Goal: Task Accomplishment & Management: Use online tool/utility

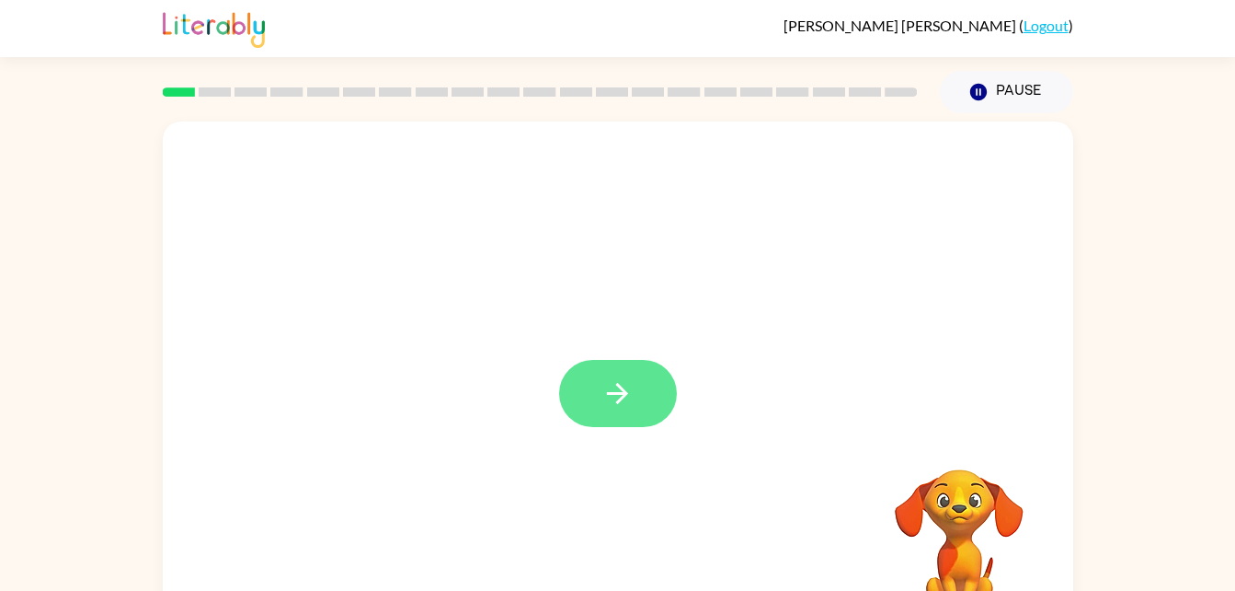
click at [628, 408] on icon "button" at bounding box center [618, 393] width 32 height 32
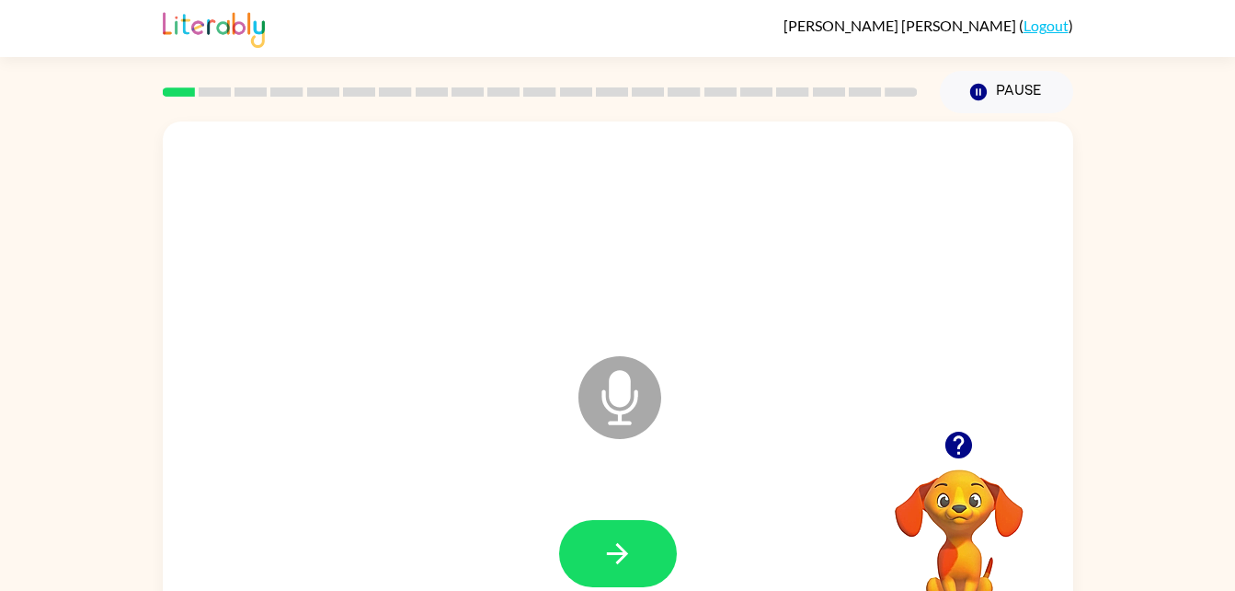
click at [531, 307] on div at bounding box center [618, 233] width 874 height 151
click at [605, 534] on button "button" at bounding box center [618, 553] width 118 height 67
click at [942, 454] on button "button" at bounding box center [959, 444] width 47 height 47
click at [645, 553] on button "button" at bounding box center [618, 553] width 118 height 67
click at [603, 544] on icon "button" at bounding box center [618, 553] width 32 height 32
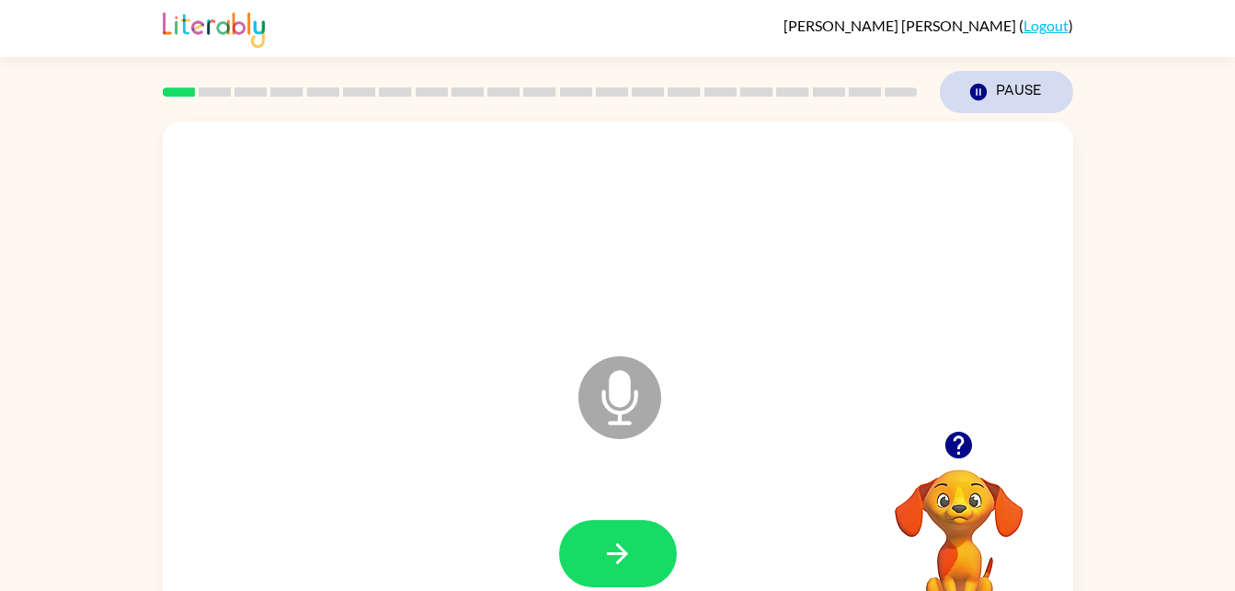
click at [1027, 99] on button "Pause Pause" at bounding box center [1006, 92] width 133 height 42
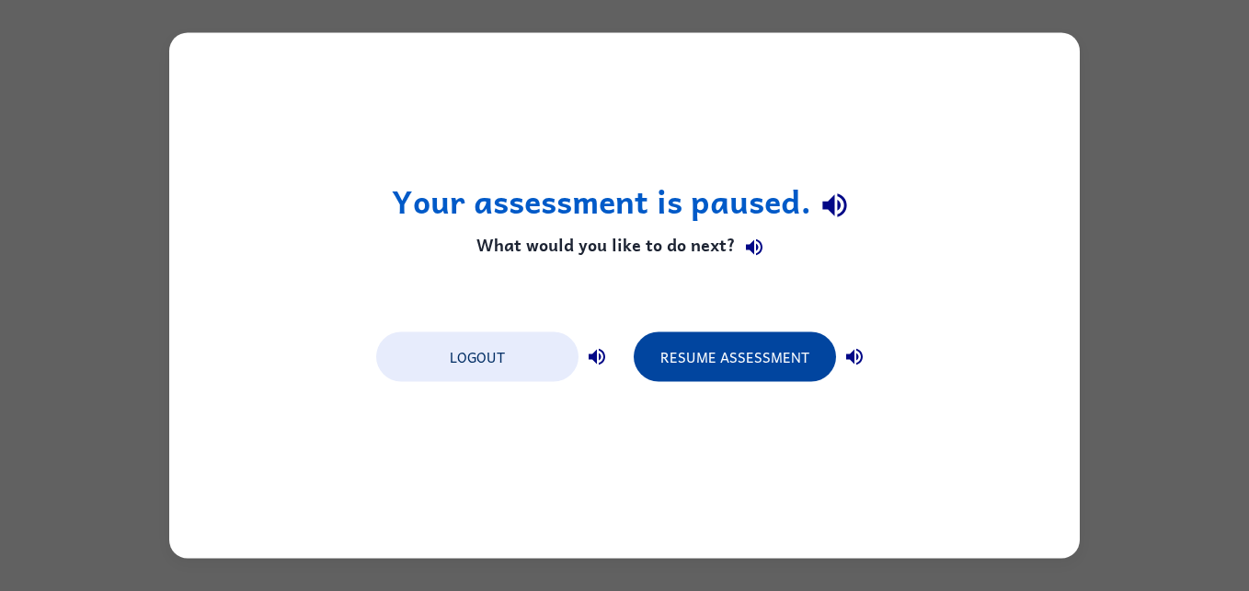
click at [772, 378] on button "Resume Assessment" at bounding box center [735, 357] width 202 height 50
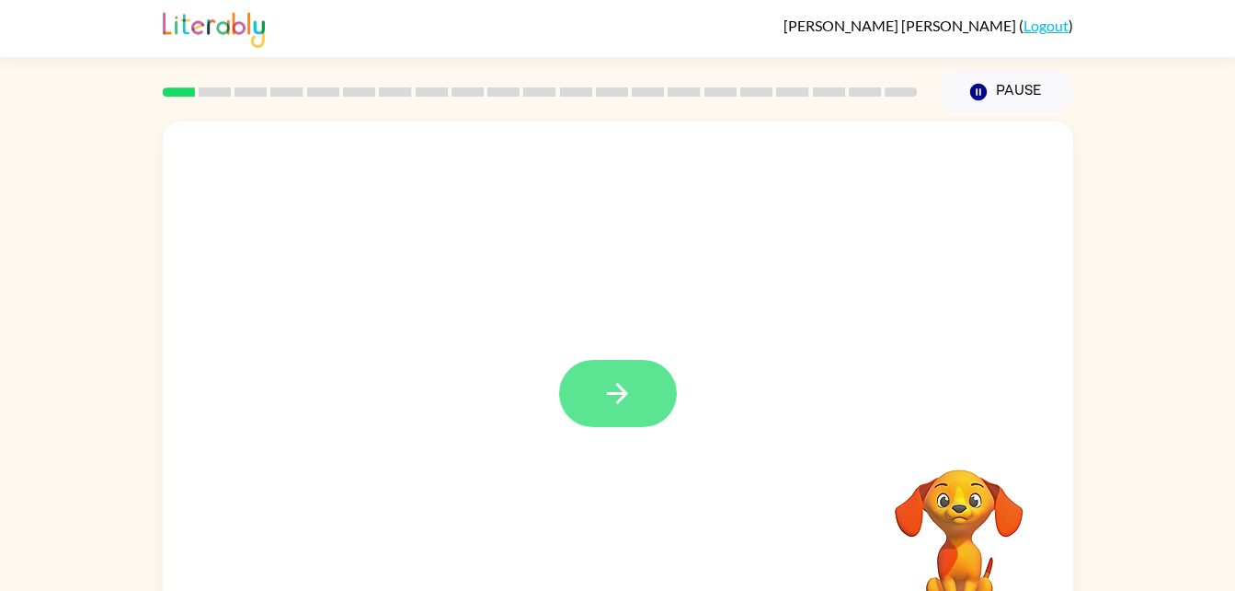
click at [597, 420] on button "button" at bounding box center [618, 393] width 118 height 67
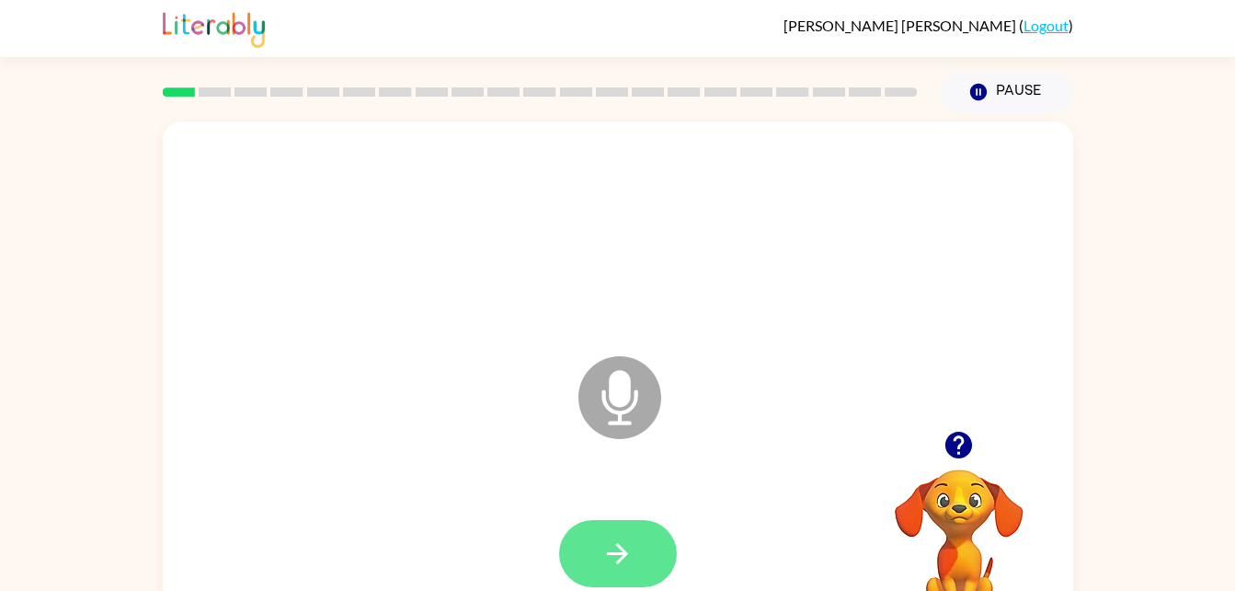
click at [611, 570] on button "button" at bounding box center [618, 553] width 118 height 67
click at [970, 463] on button "button" at bounding box center [959, 444] width 47 height 47
click at [600, 539] on button "button" at bounding box center [618, 553] width 118 height 67
click at [645, 550] on button "button" at bounding box center [618, 553] width 118 height 67
click at [640, 535] on button "button" at bounding box center [618, 553] width 118 height 67
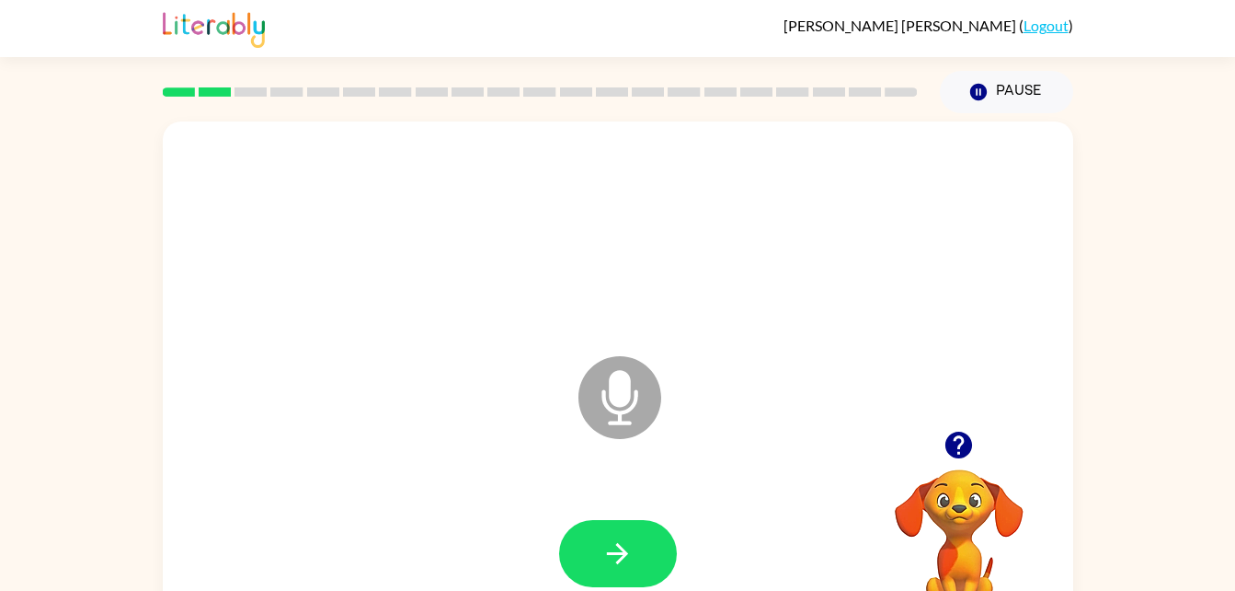
click at [958, 454] on icon "button" at bounding box center [959, 444] width 27 height 27
click at [642, 537] on button "button" at bounding box center [618, 553] width 118 height 67
click at [648, 526] on button "button" at bounding box center [618, 553] width 118 height 67
click at [937, 444] on button "button" at bounding box center [959, 444] width 47 height 47
click at [633, 559] on icon "button" at bounding box center [618, 553] width 32 height 32
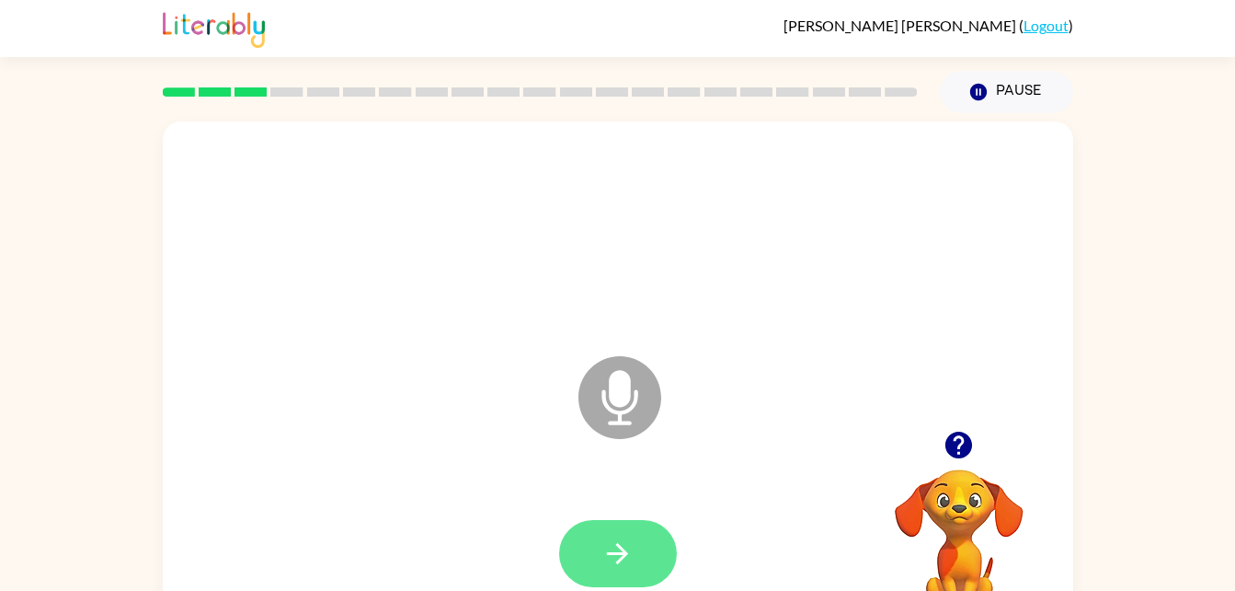
click at [628, 526] on button "button" at bounding box center [618, 553] width 118 height 67
click at [649, 561] on button "button" at bounding box center [618, 553] width 118 height 67
click at [602, 522] on button "button" at bounding box center [618, 553] width 118 height 67
click at [637, 547] on button "button" at bounding box center [618, 553] width 118 height 67
click at [635, 556] on button "button" at bounding box center [618, 553] width 118 height 67
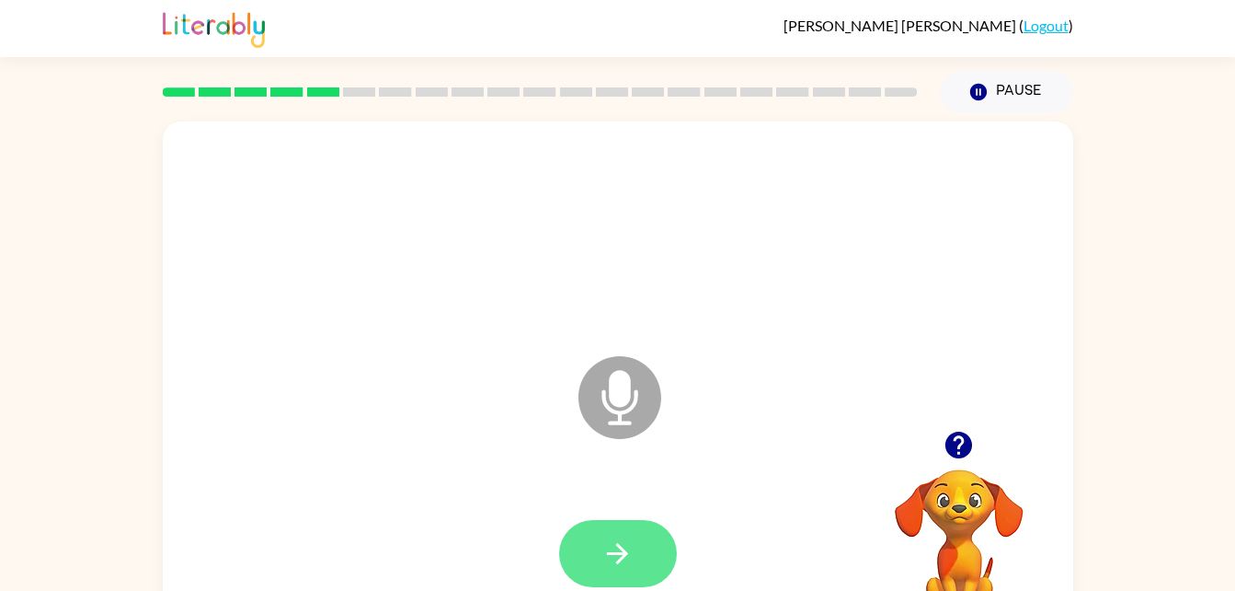
click at [625, 567] on icon "button" at bounding box center [618, 553] width 32 height 32
click at [634, 551] on button "button" at bounding box center [618, 553] width 118 height 67
click at [642, 552] on button "button" at bounding box center [618, 553] width 118 height 67
click at [643, 558] on button "button" at bounding box center [618, 553] width 118 height 67
click at [626, 554] on icon "button" at bounding box center [617, 553] width 21 height 21
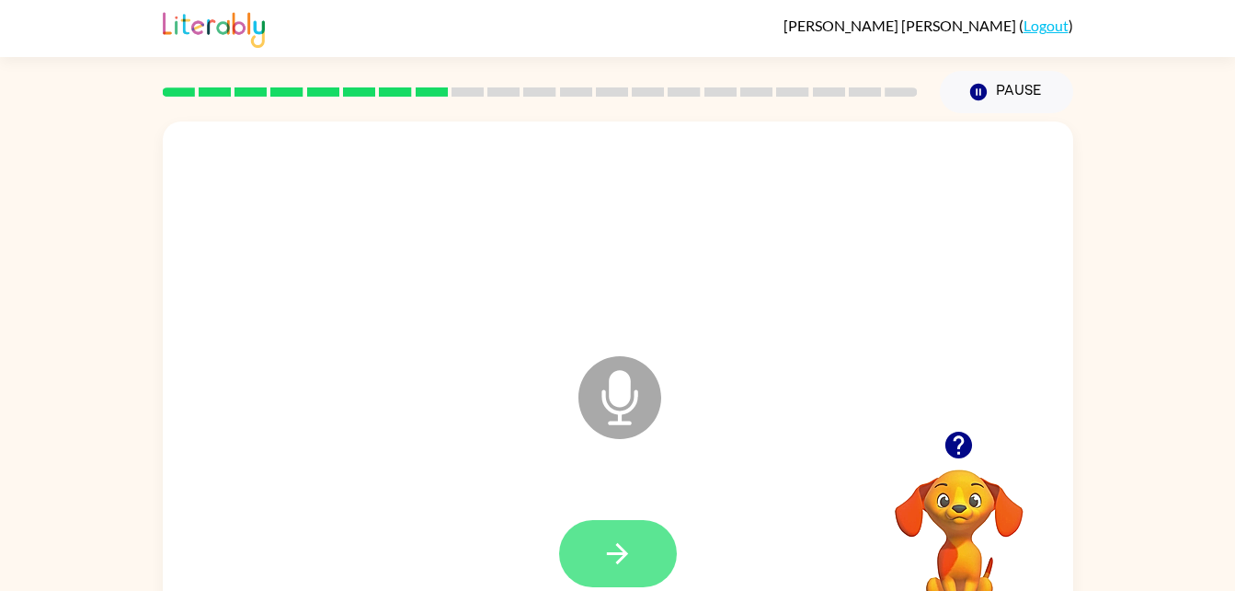
click at [617, 559] on icon "button" at bounding box center [618, 553] width 32 height 32
click at [621, 534] on button "button" at bounding box center [618, 553] width 118 height 67
click at [649, 554] on button "button" at bounding box center [618, 553] width 118 height 67
click at [628, 552] on icon "button" at bounding box center [618, 553] width 32 height 32
click at [638, 567] on button "button" at bounding box center [618, 553] width 118 height 67
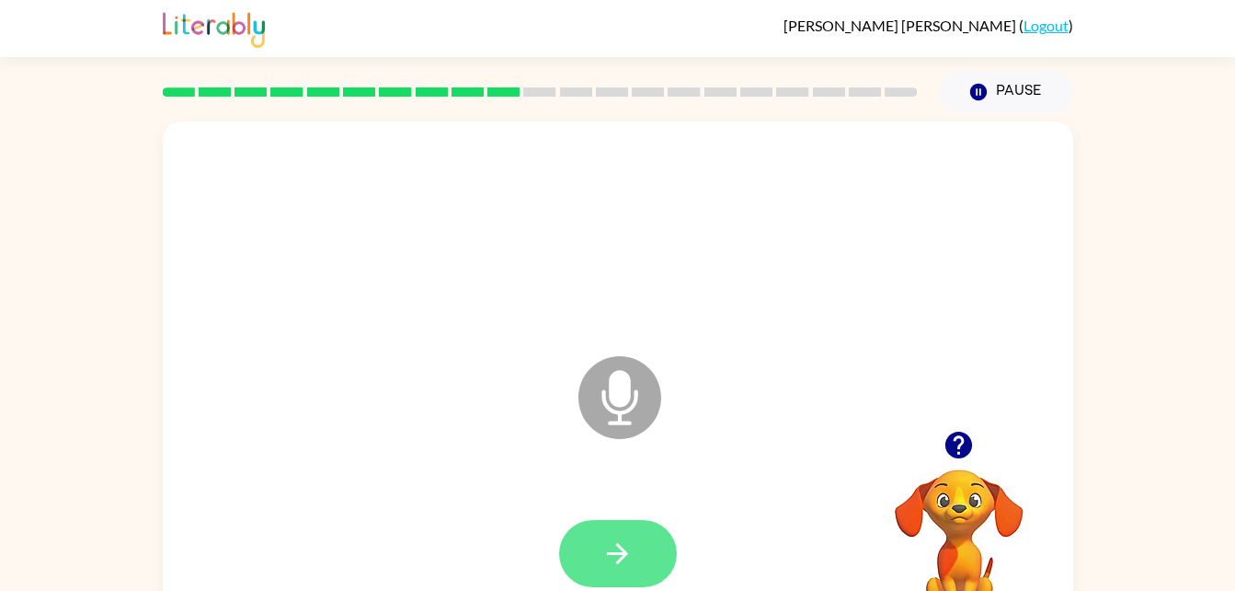
click at [602, 550] on icon "button" at bounding box center [618, 553] width 32 height 32
click at [616, 548] on icon "button" at bounding box center [618, 553] width 32 height 32
click at [649, 524] on button "button" at bounding box center [618, 553] width 118 height 67
click at [606, 541] on icon "button" at bounding box center [618, 553] width 32 height 32
click at [618, 551] on icon "button" at bounding box center [618, 553] width 32 height 32
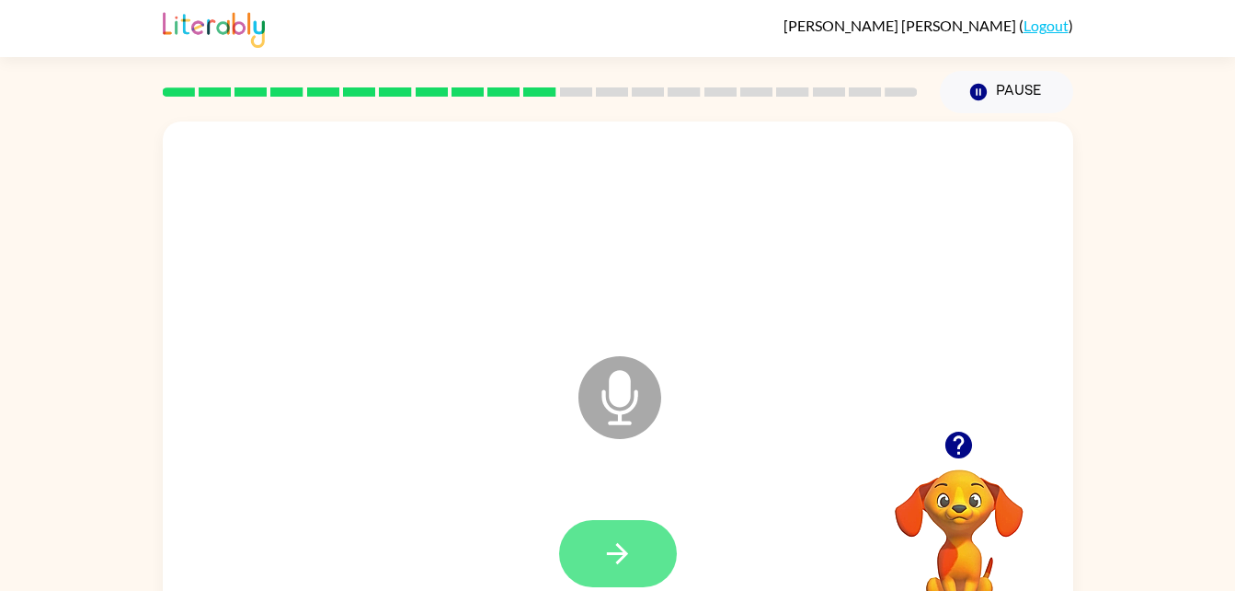
click at [637, 532] on button "button" at bounding box center [618, 553] width 118 height 67
click at [627, 530] on button "button" at bounding box center [618, 553] width 118 height 67
click at [640, 542] on button "button" at bounding box center [618, 553] width 118 height 67
click at [606, 526] on button "button" at bounding box center [618, 553] width 118 height 67
click at [620, 547] on icon "button" at bounding box center [617, 553] width 21 height 21
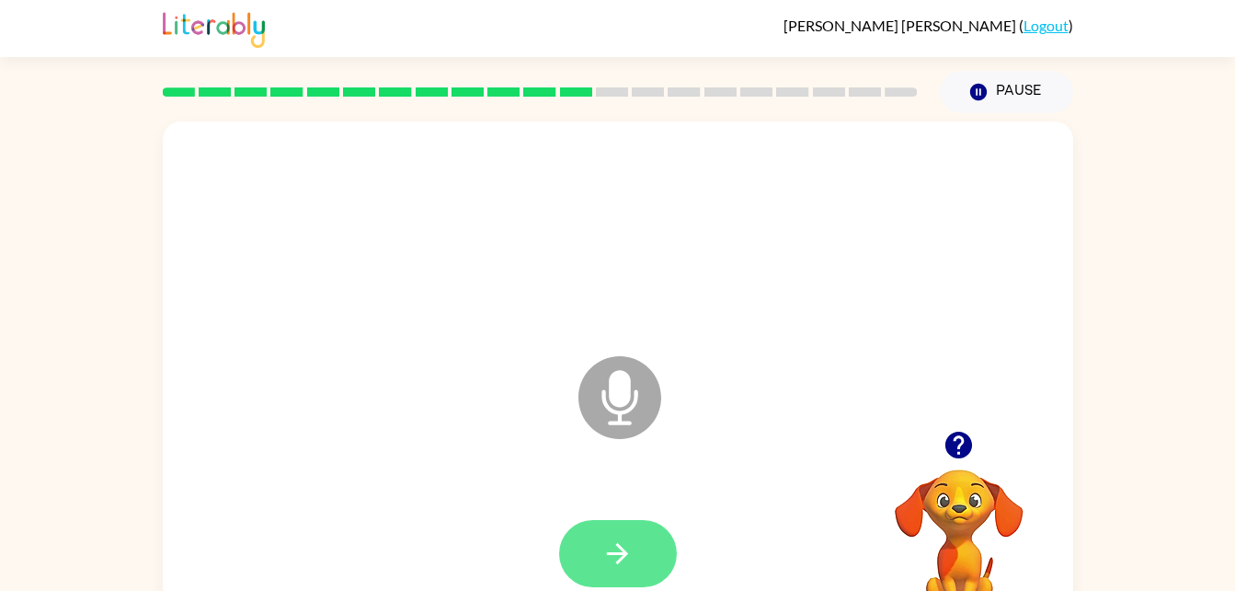
click at [640, 571] on button "button" at bounding box center [618, 553] width 118 height 67
click at [629, 548] on icon "button" at bounding box center [618, 553] width 32 height 32
click at [640, 575] on button "button" at bounding box center [618, 553] width 118 height 67
click at [621, 523] on button "button" at bounding box center [618, 553] width 118 height 67
click at [601, 521] on button "button" at bounding box center [618, 553] width 118 height 67
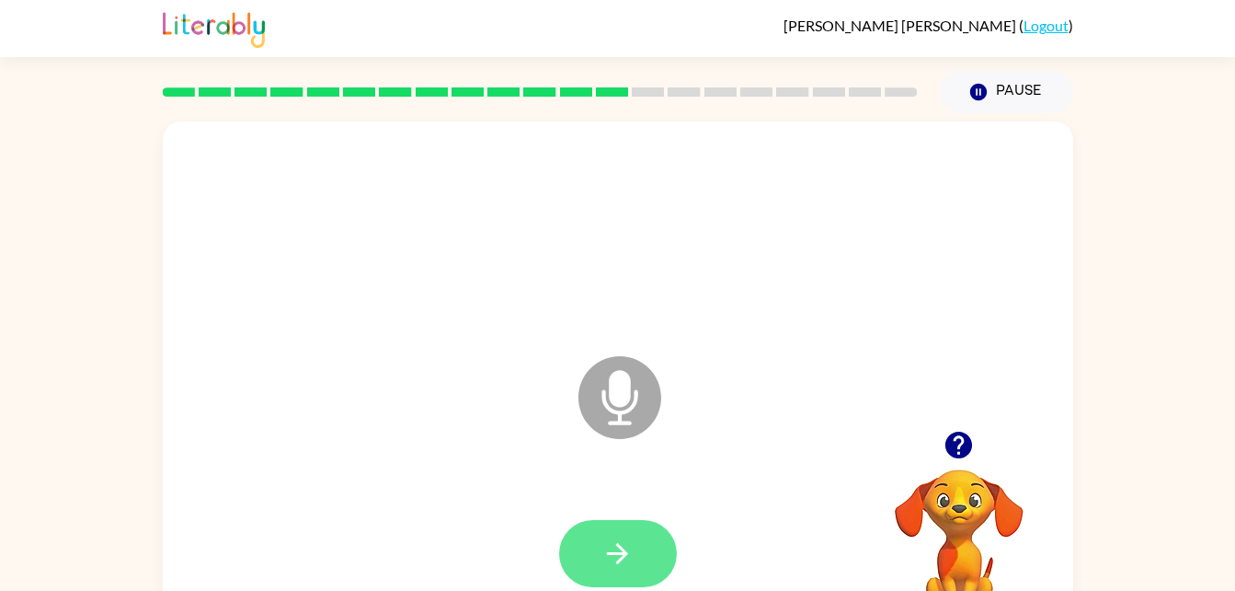
click at [622, 537] on icon "button" at bounding box center [618, 553] width 32 height 32
click at [637, 539] on button "button" at bounding box center [618, 553] width 118 height 67
click at [594, 546] on button "button" at bounding box center [618, 553] width 118 height 67
click at [661, 553] on button "button" at bounding box center [618, 553] width 118 height 67
click at [629, 570] on button "button" at bounding box center [618, 553] width 118 height 67
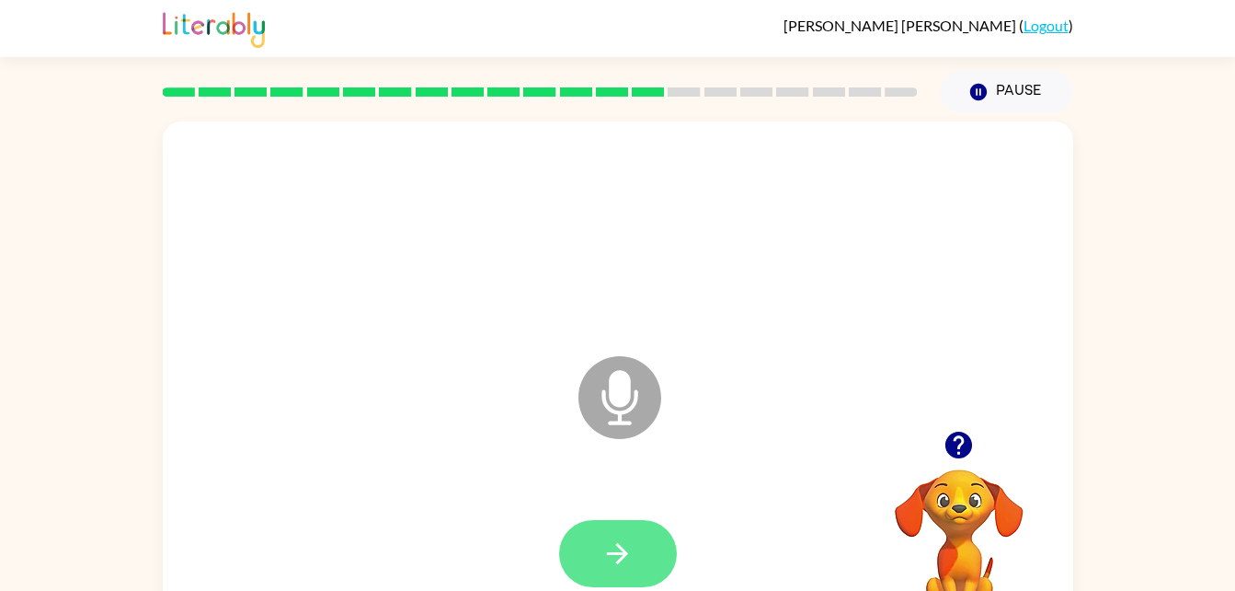
click at [616, 555] on icon "button" at bounding box center [618, 553] width 32 height 32
click at [628, 556] on icon "button" at bounding box center [618, 553] width 32 height 32
click at [648, 534] on button "button" at bounding box center [618, 553] width 118 height 67
click at [637, 534] on button "button" at bounding box center [618, 553] width 118 height 67
click at [635, 522] on button "button" at bounding box center [618, 553] width 118 height 67
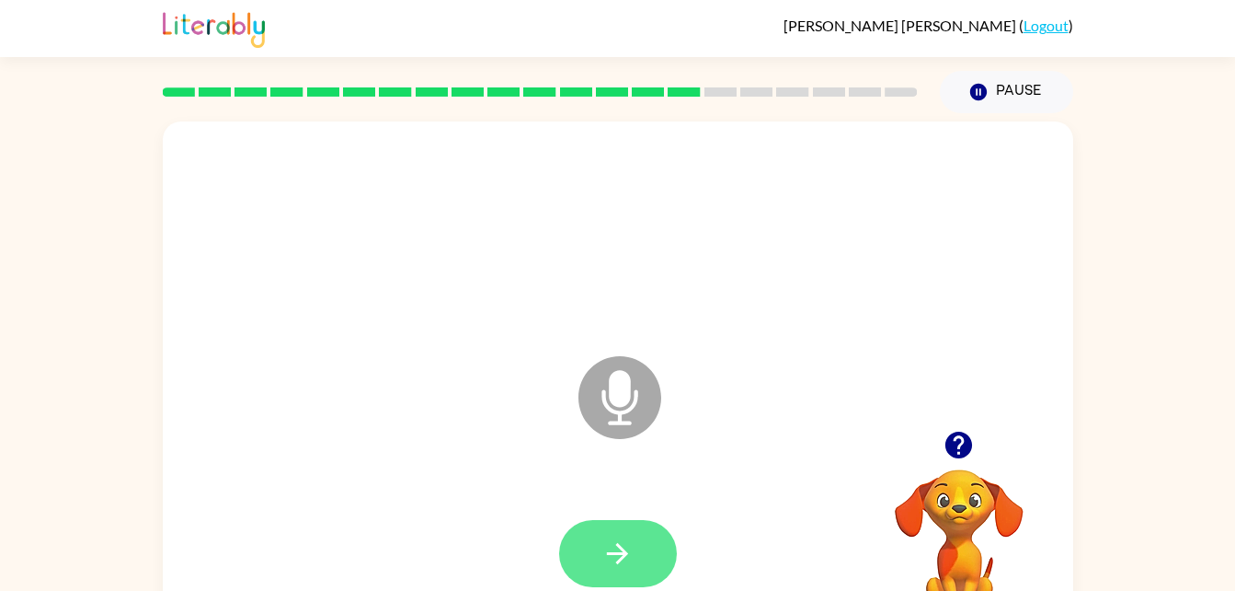
click at [614, 544] on icon "button" at bounding box center [618, 553] width 32 height 32
click at [628, 540] on icon "button" at bounding box center [618, 553] width 32 height 32
click at [616, 549] on icon "button" at bounding box center [618, 553] width 32 height 32
click at [651, 580] on button "button" at bounding box center [618, 553] width 118 height 67
click at [647, 583] on button "button" at bounding box center [618, 553] width 118 height 67
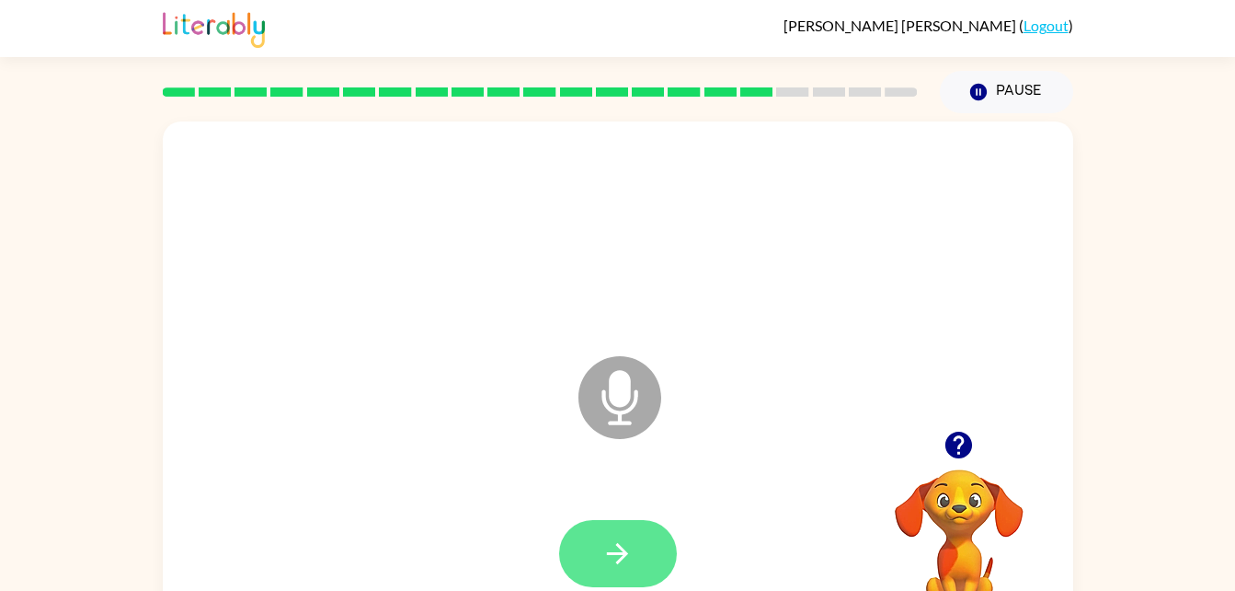
click at [600, 542] on button "button" at bounding box center [618, 553] width 118 height 67
click at [639, 521] on button "button" at bounding box center [618, 553] width 118 height 67
click at [644, 550] on button "button" at bounding box center [618, 553] width 118 height 67
click at [657, 555] on button "button" at bounding box center [618, 553] width 118 height 67
click at [645, 573] on button "button" at bounding box center [618, 553] width 118 height 67
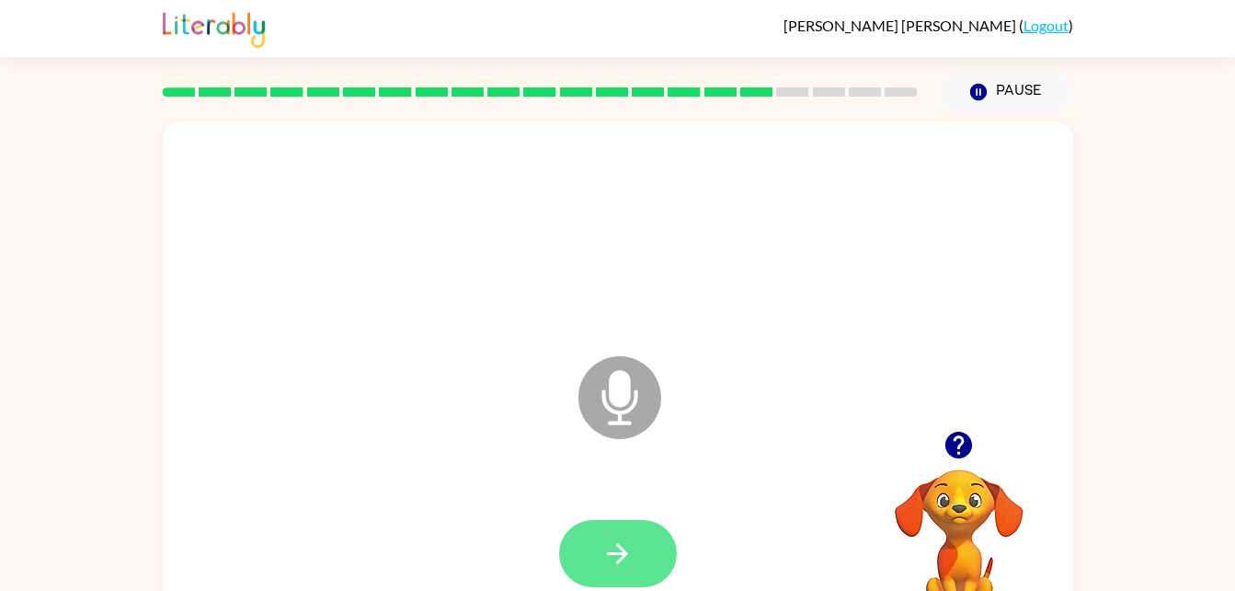
click at [609, 567] on icon "button" at bounding box center [618, 553] width 32 height 32
click at [621, 545] on icon "button" at bounding box center [618, 553] width 32 height 32
click at [610, 562] on icon "button" at bounding box center [618, 553] width 32 height 32
click at [610, 550] on icon "button" at bounding box center [618, 553] width 32 height 32
click at [659, 554] on button "button" at bounding box center [618, 553] width 118 height 67
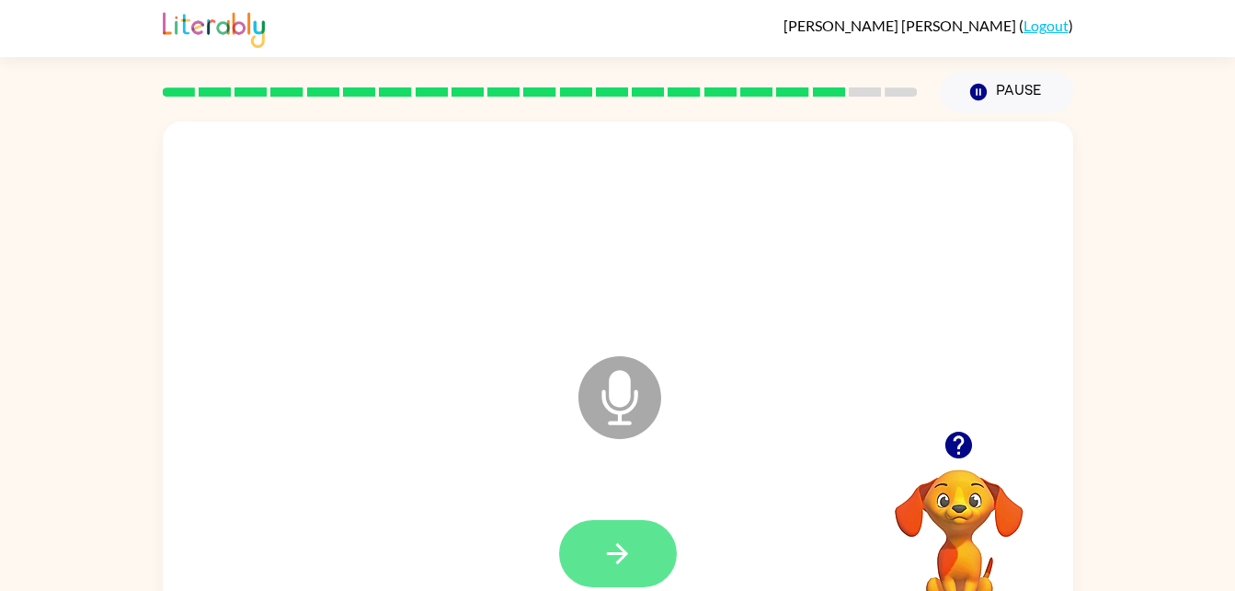
click at [625, 568] on icon "button" at bounding box center [618, 553] width 32 height 32
click at [649, 565] on button "button" at bounding box center [618, 553] width 118 height 67
click at [646, 521] on button "button" at bounding box center [618, 553] width 118 height 67
click at [600, 535] on button "button" at bounding box center [618, 553] width 118 height 67
click at [608, 530] on button "button" at bounding box center [618, 553] width 118 height 67
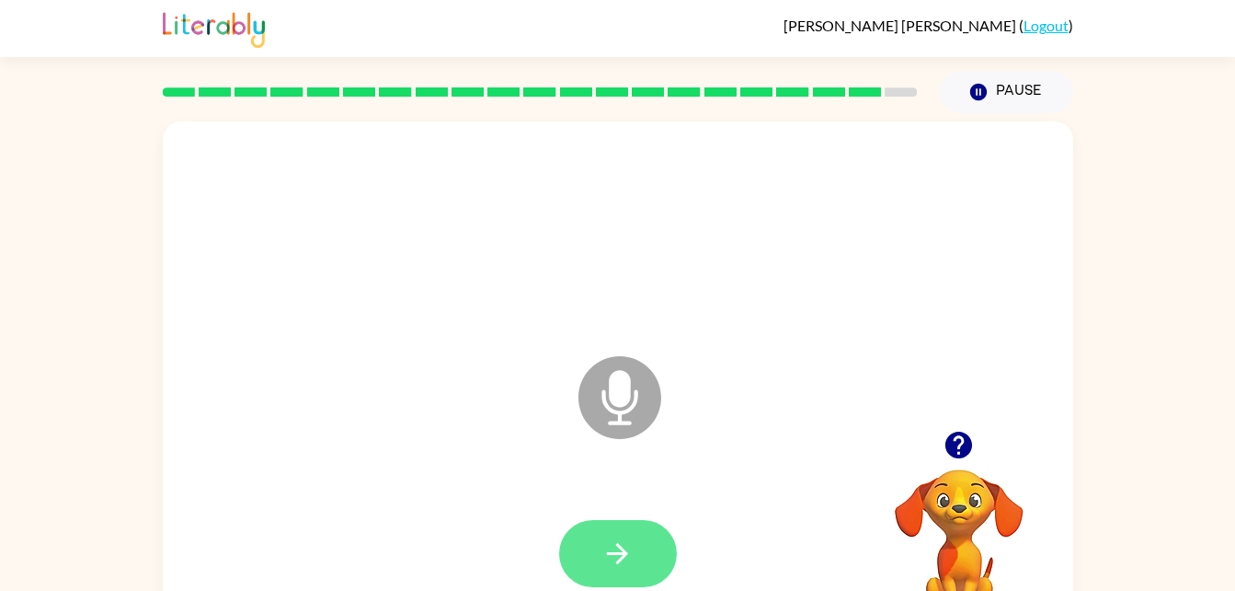
click at [585, 561] on button "button" at bounding box center [618, 553] width 118 height 67
click at [611, 565] on icon "button" at bounding box center [618, 553] width 32 height 32
click at [589, 528] on button "button" at bounding box center [618, 553] width 118 height 67
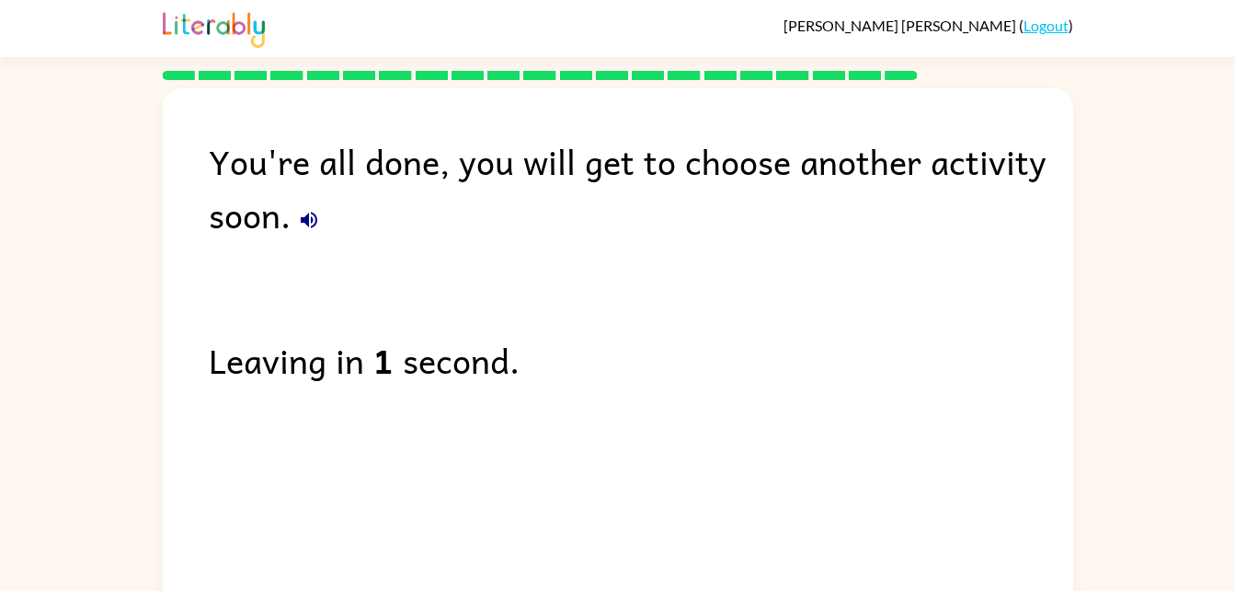
click at [324, 216] on button "button" at bounding box center [309, 219] width 37 height 37
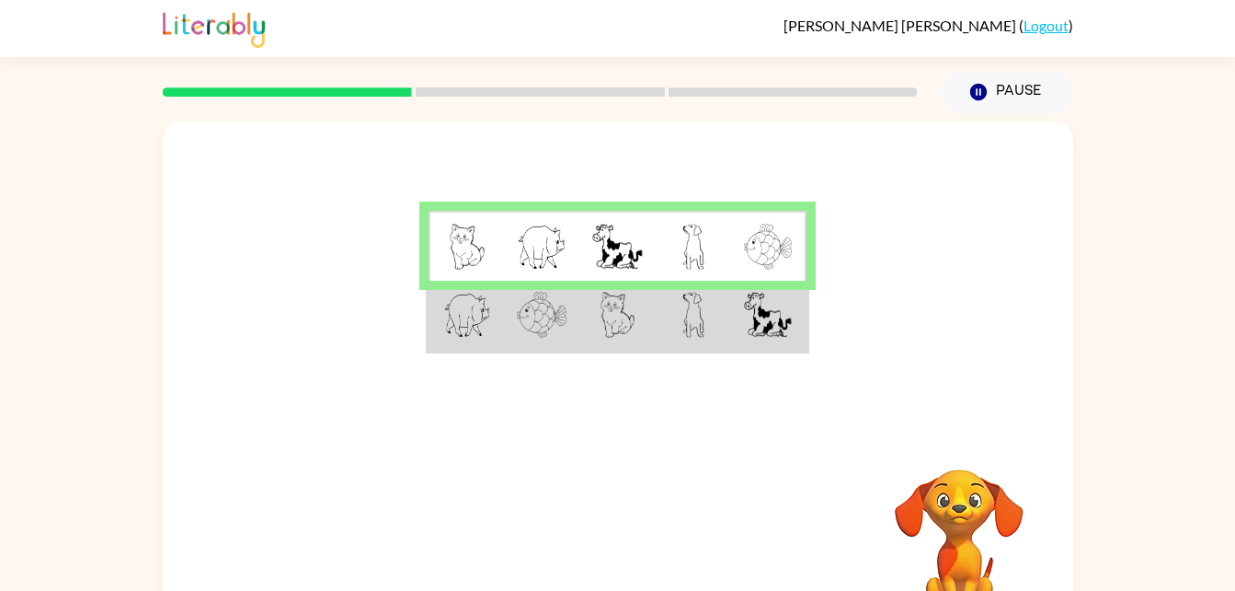
click at [658, 327] on td at bounding box center [693, 316] width 75 height 71
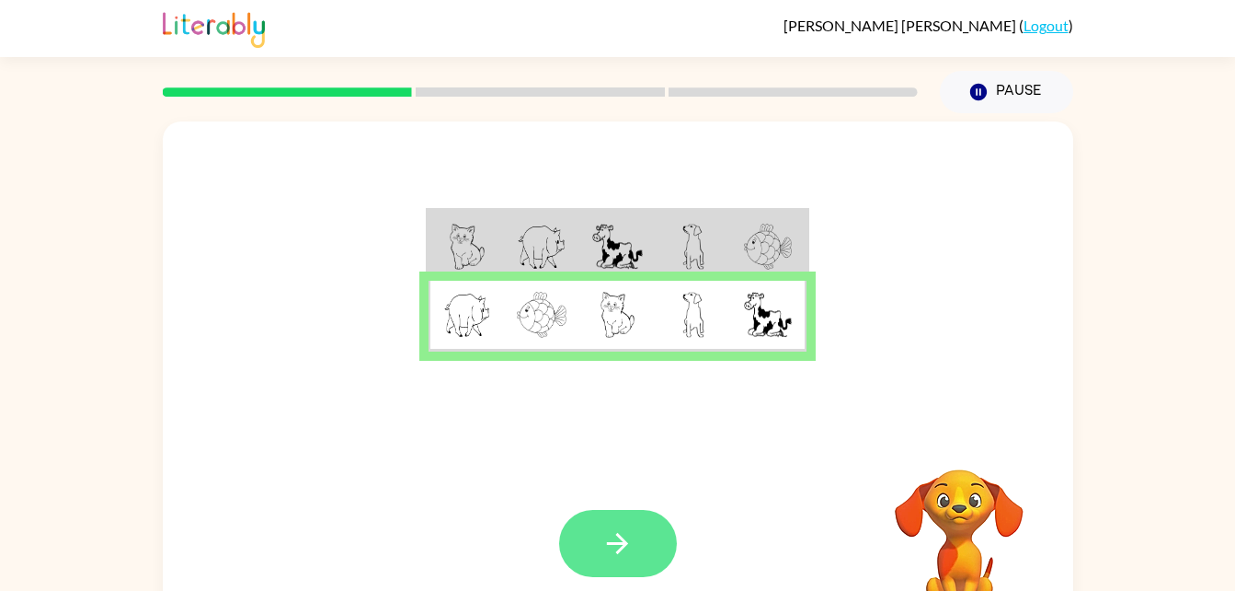
click at [629, 569] on button "button" at bounding box center [618, 543] width 118 height 67
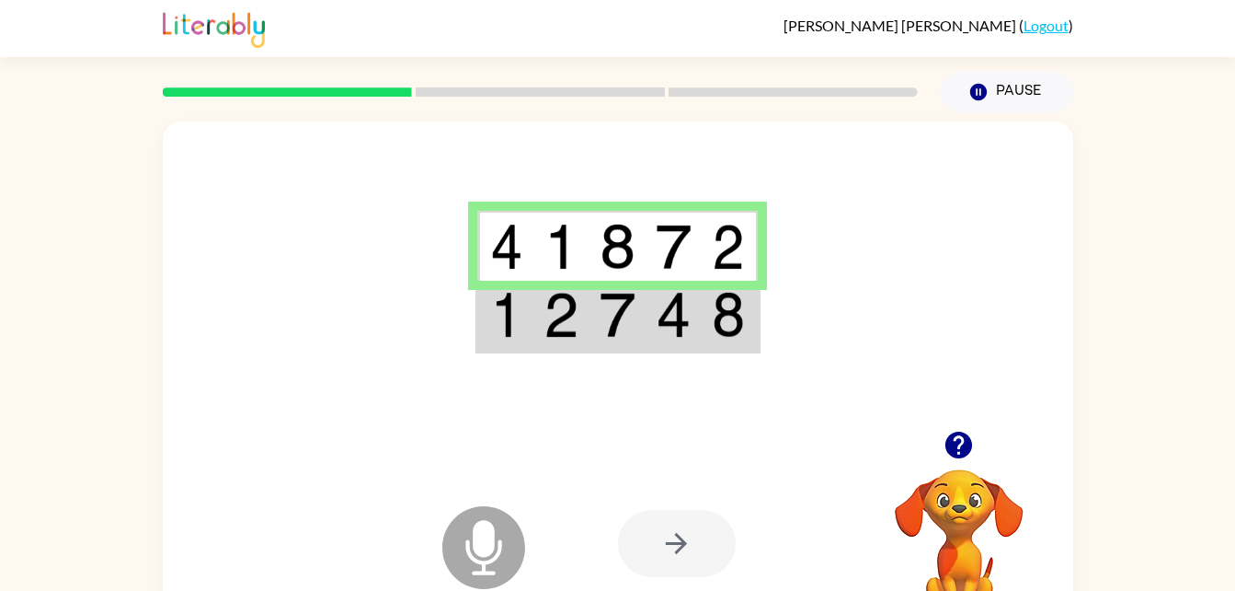
click at [682, 523] on div at bounding box center [677, 543] width 118 height 67
click at [560, 263] on img at bounding box center [561, 247] width 35 height 46
click at [533, 330] on td at bounding box center [505, 316] width 56 height 71
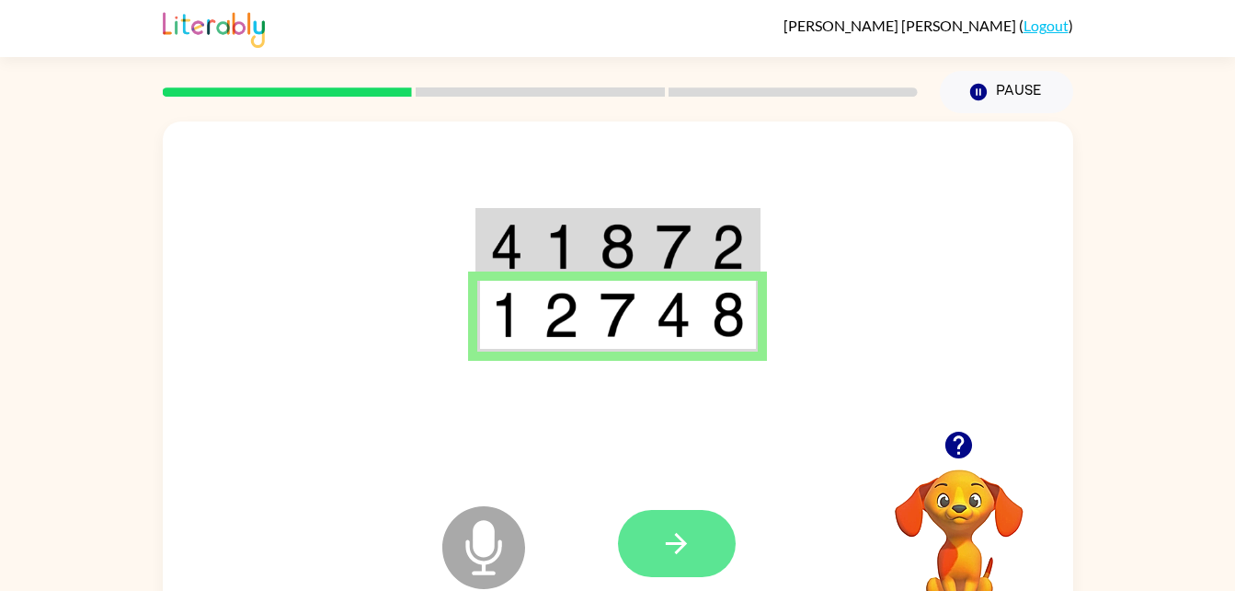
click at [695, 567] on button "button" at bounding box center [677, 543] width 118 height 67
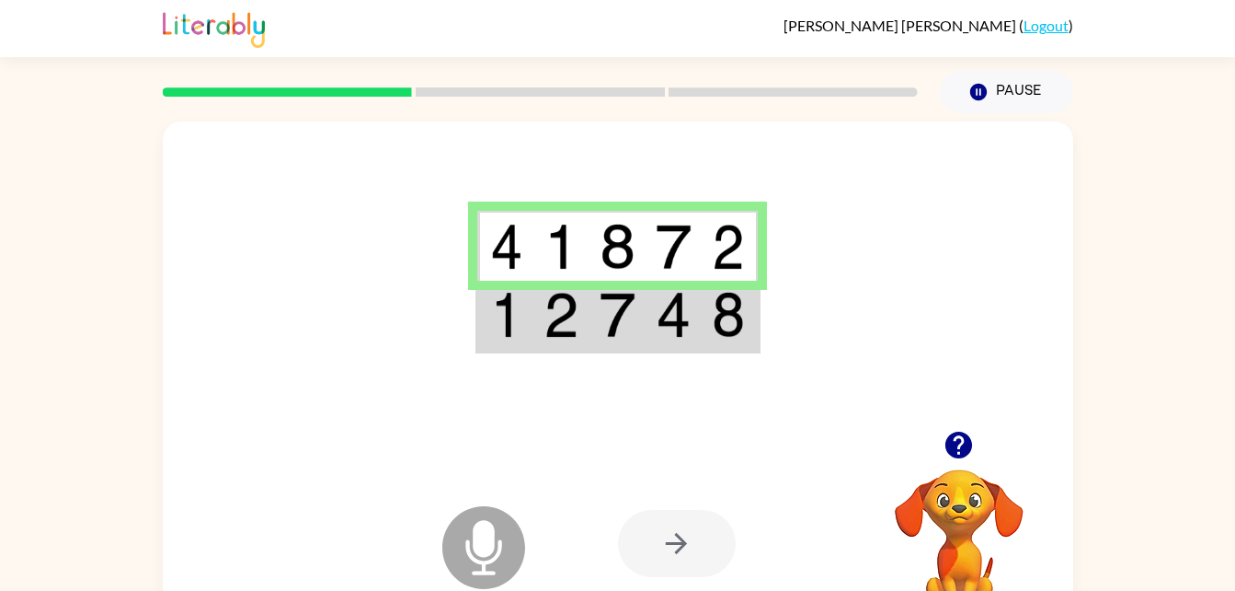
click at [553, 260] on img at bounding box center [561, 247] width 35 height 46
click at [549, 347] on td at bounding box center [562, 316] width 56 height 71
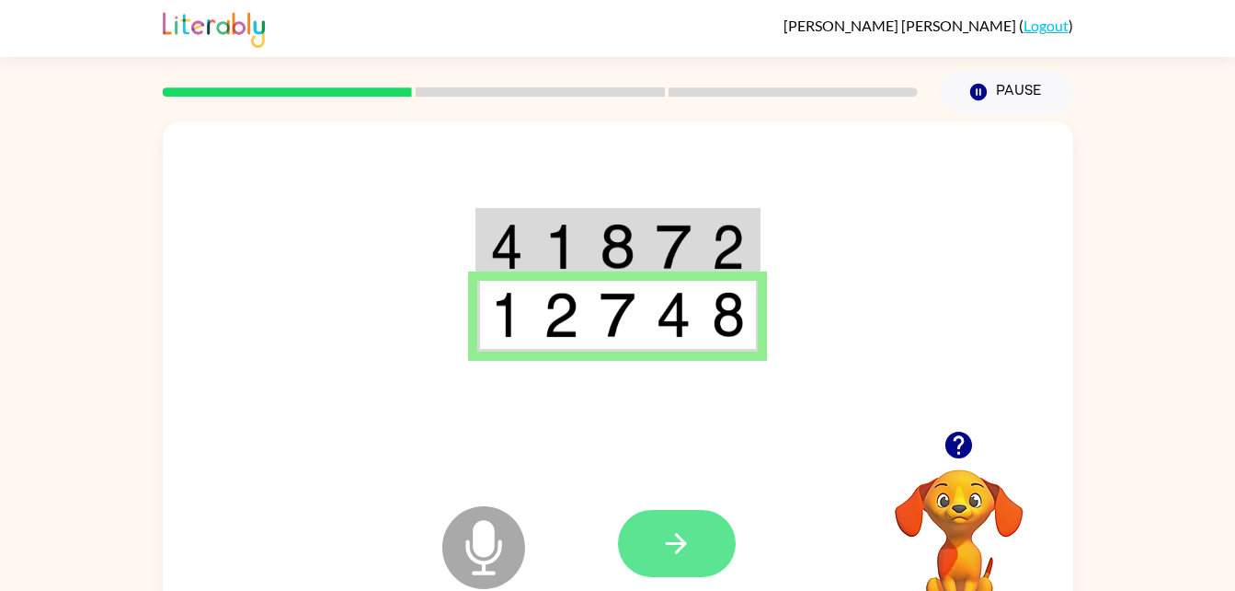
click at [672, 533] on icon "button" at bounding box center [677, 543] width 32 height 32
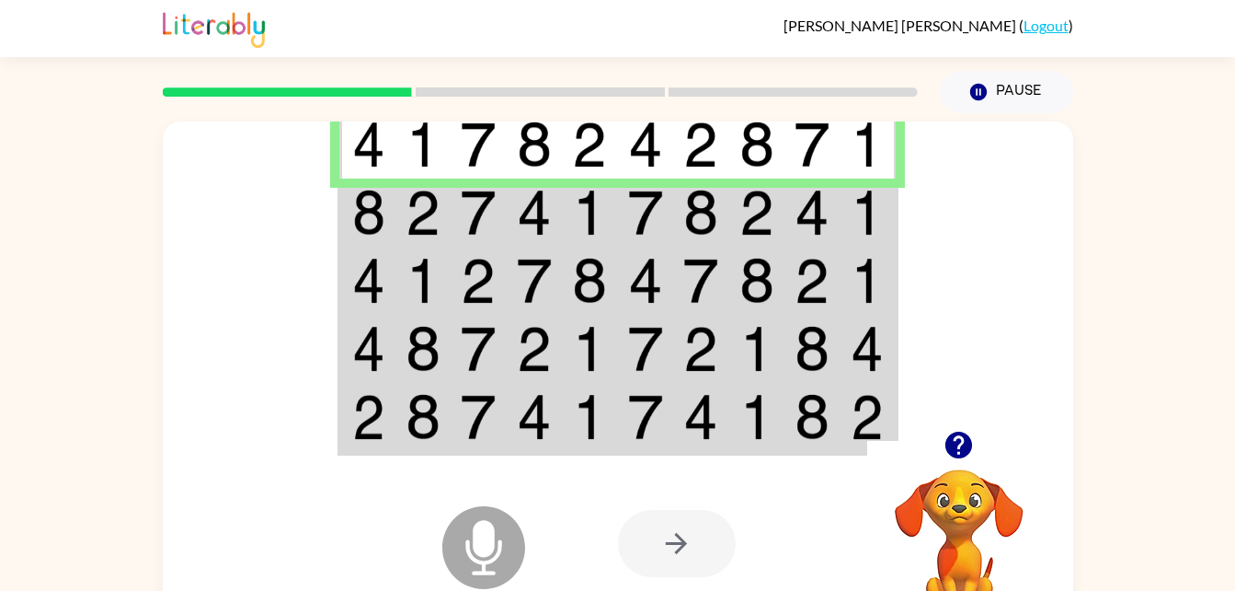
click at [733, 196] on td at bounding box center [758, 212] width 56 height 68
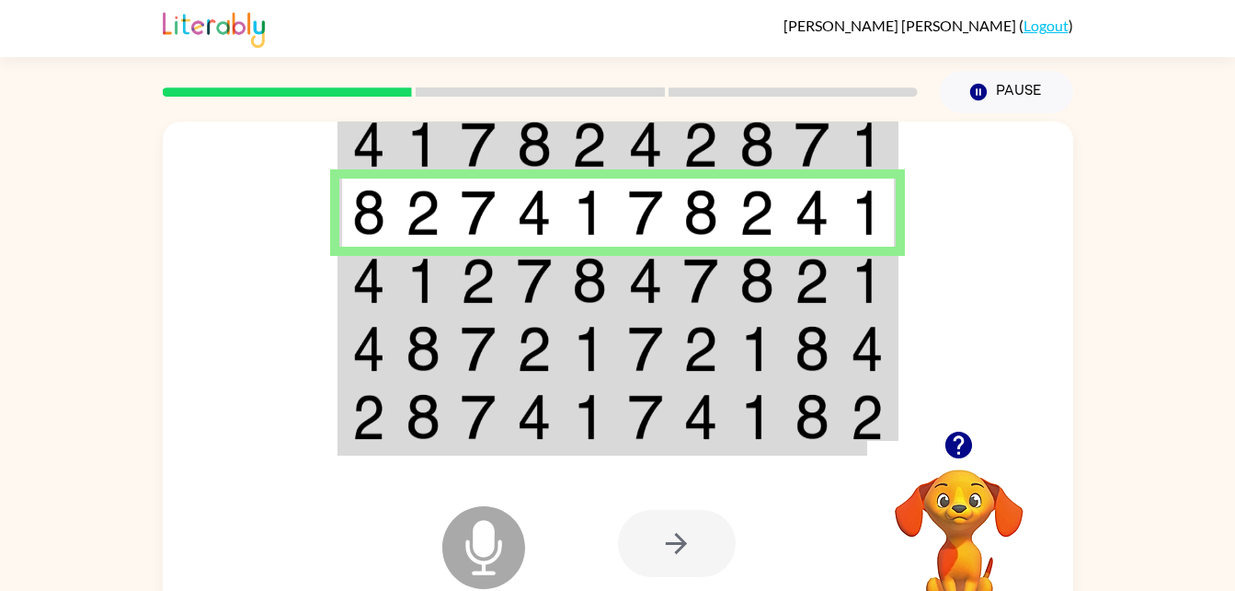
click at [419, 234] on img at bounding box center [423, 213] width 35 height 46
click at [414, 285] on img at bounding box center [423, 281] width 35 height 46
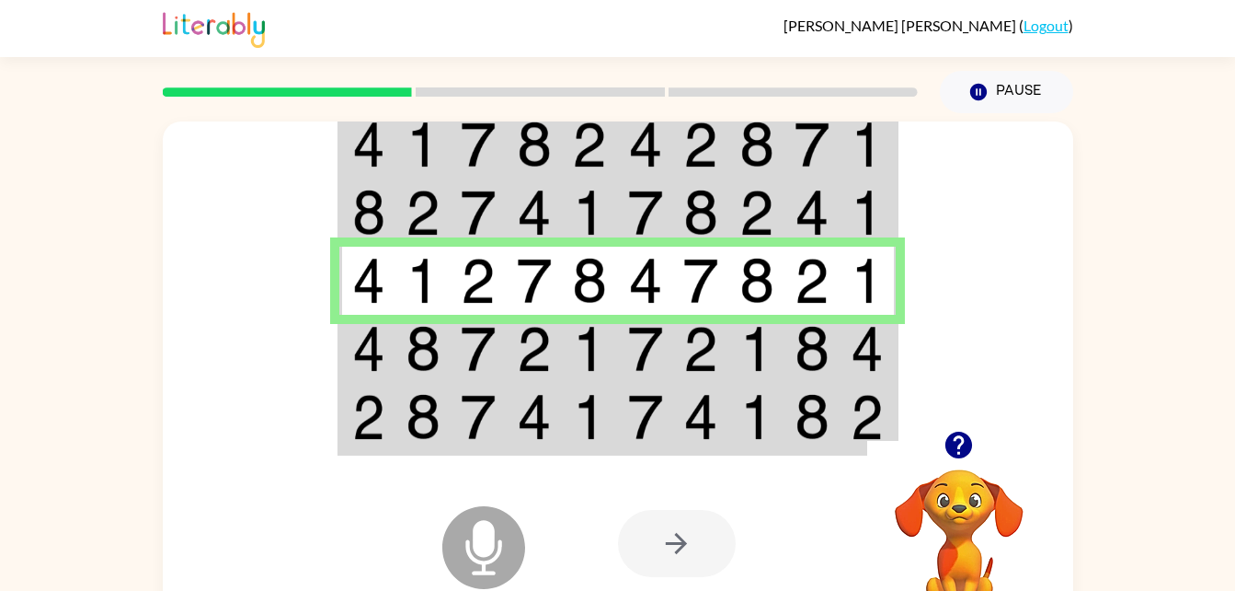
click at [397, 317] on td at bounding box center [424, 349] width 56 height 68
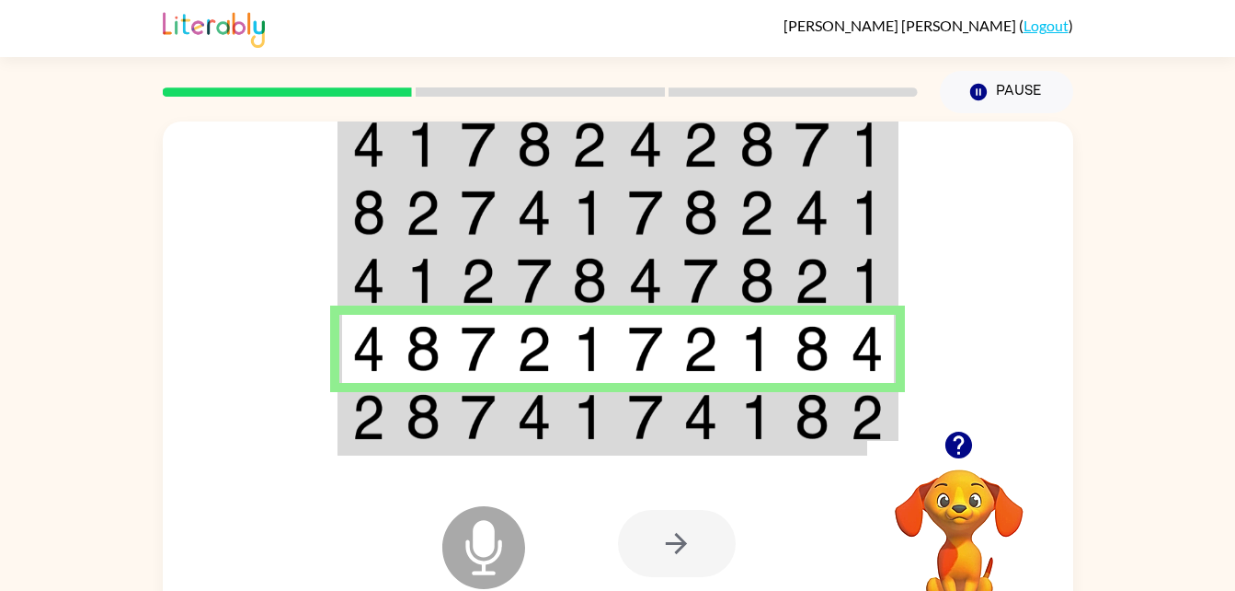
click at [442, 453] on div "Microphone The Microphone is here when it is your turn to talk" at bounding box center [438, 501] width 183 height 122
click at [431, 429] on img at bounding box center [423, 417] width 35 height 46
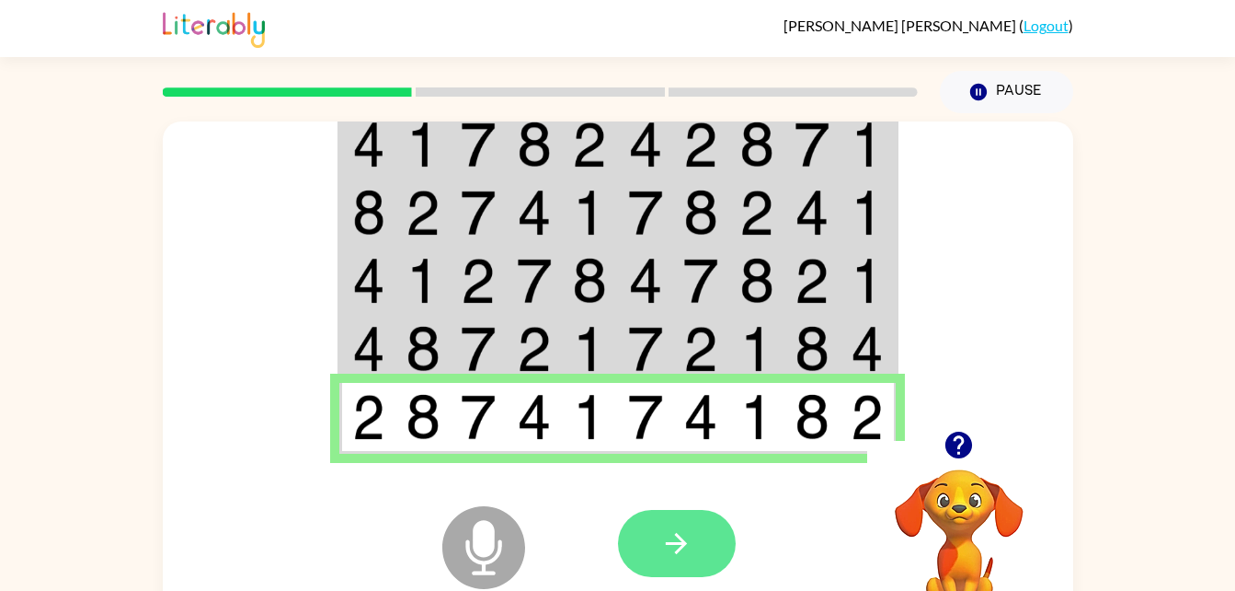
click at [676, 534] on icon "button" at bounding box center [676, 543] width 21 height 21
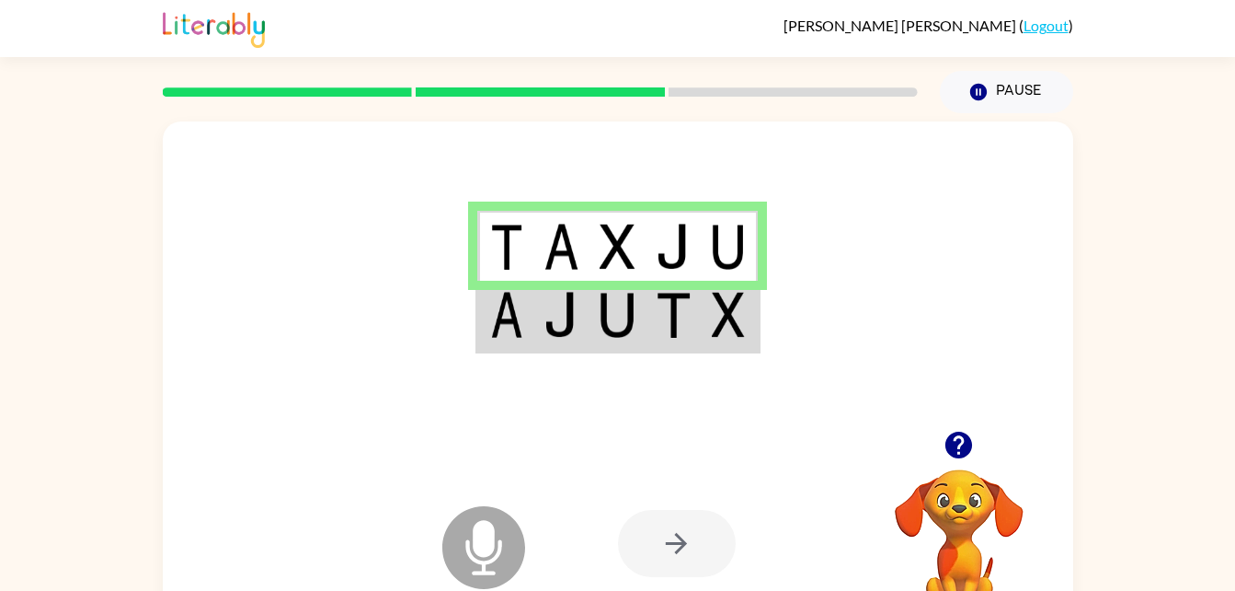
click at [566, 373] on div at bounding box center [618, 275] width 911 height 309
click at [554, 323] on img at bounding box center [561, 315] width 35 height 46
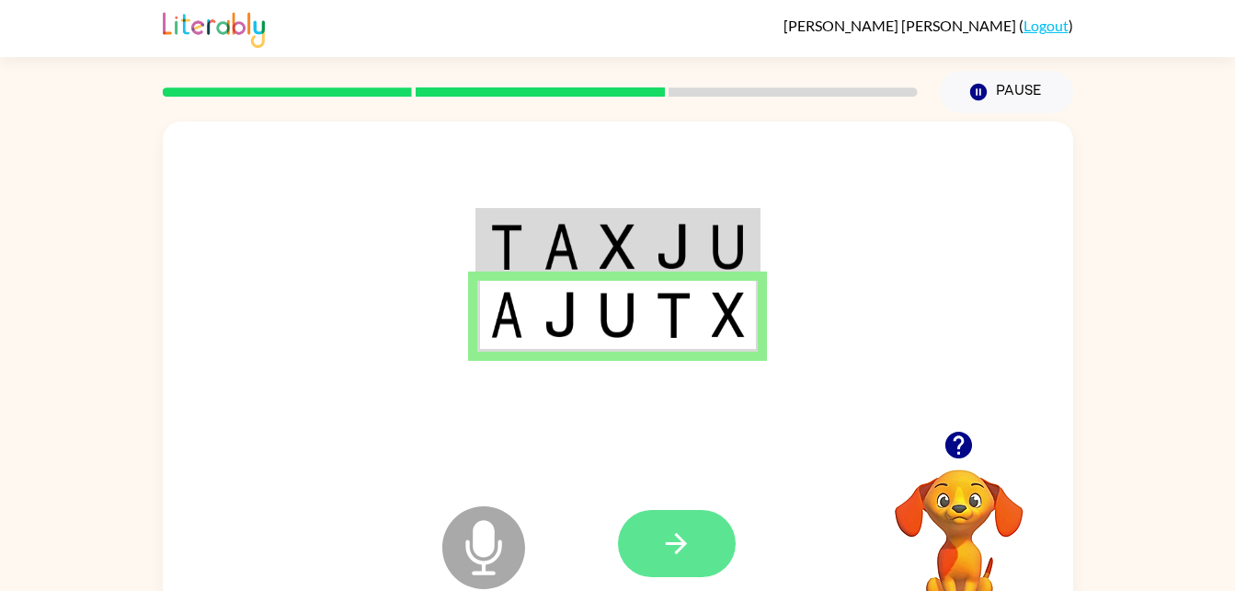
click at [677, 523] on button "button" at bounding box center [677, 543] width 118 height 67
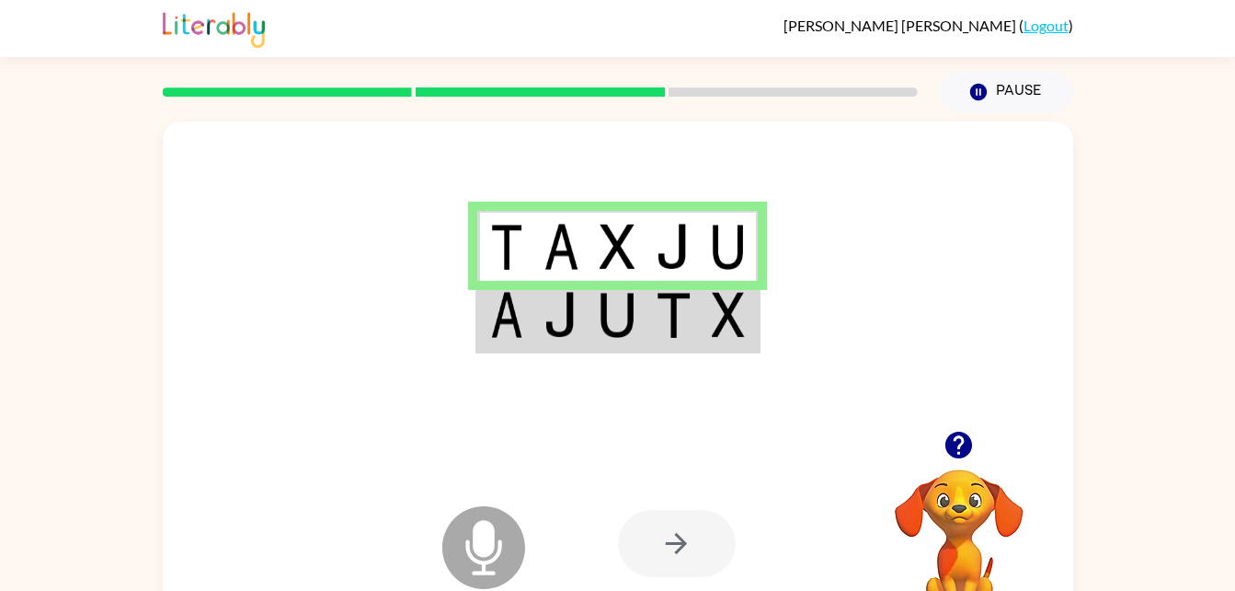
click at [547, 336] on img at bounding box center [561, 315] width 35 height 46
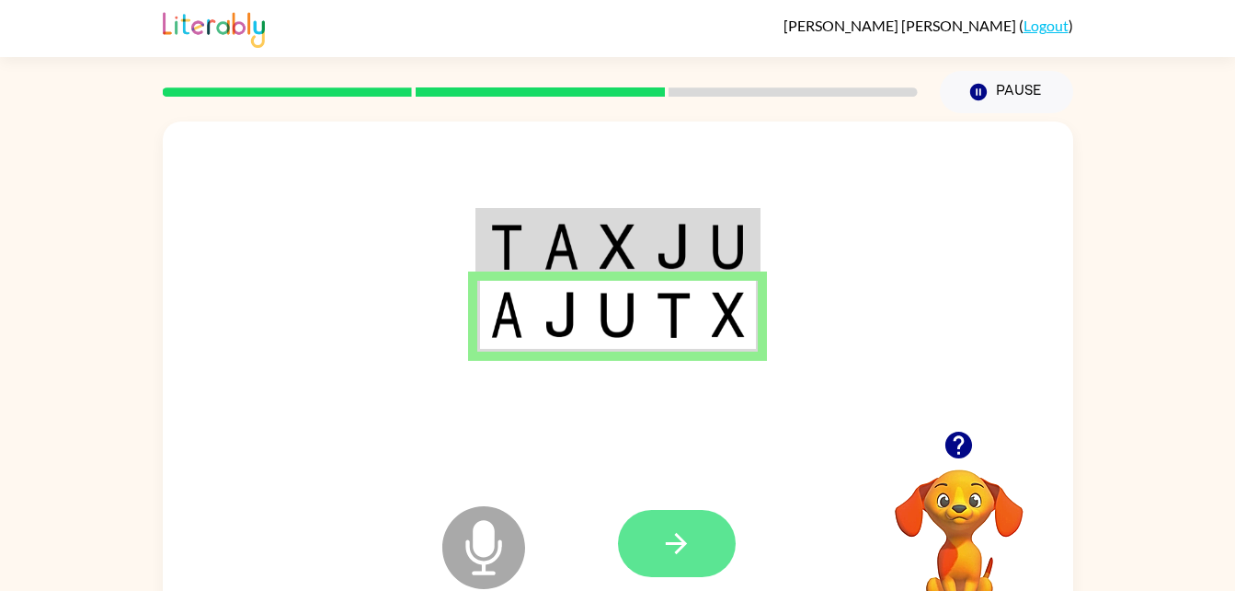
click at [704, 536] on button "button" at bounding box center [677, 543] width 118 height 67
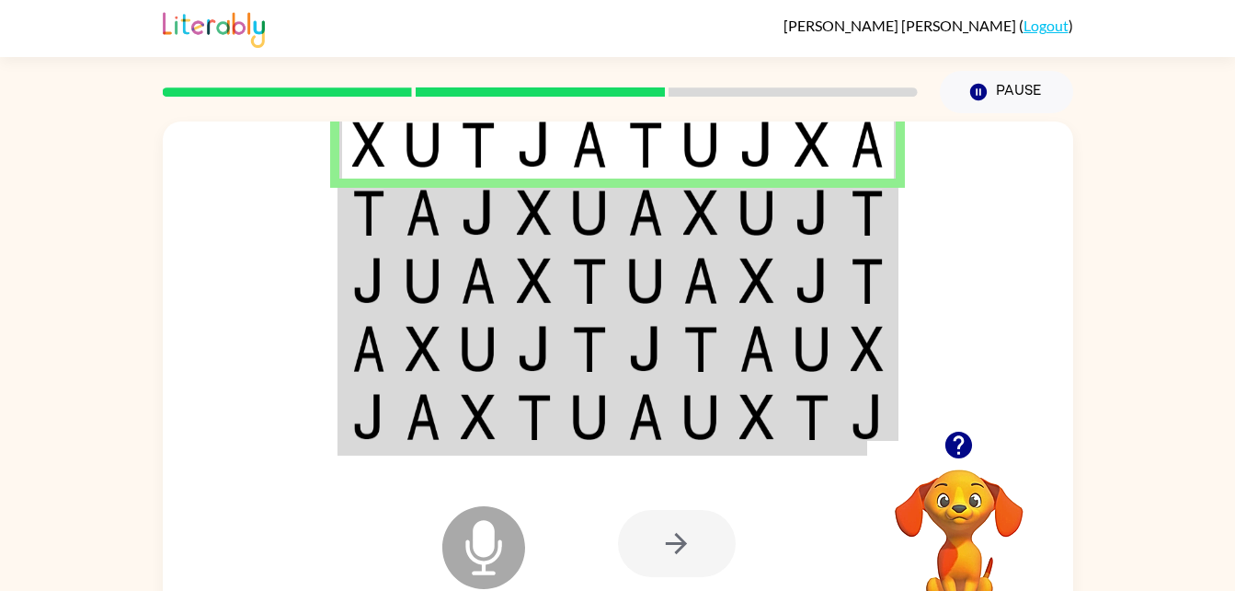
click at [464, 215] on img at bounding box center [478, 213] width 35 height 46
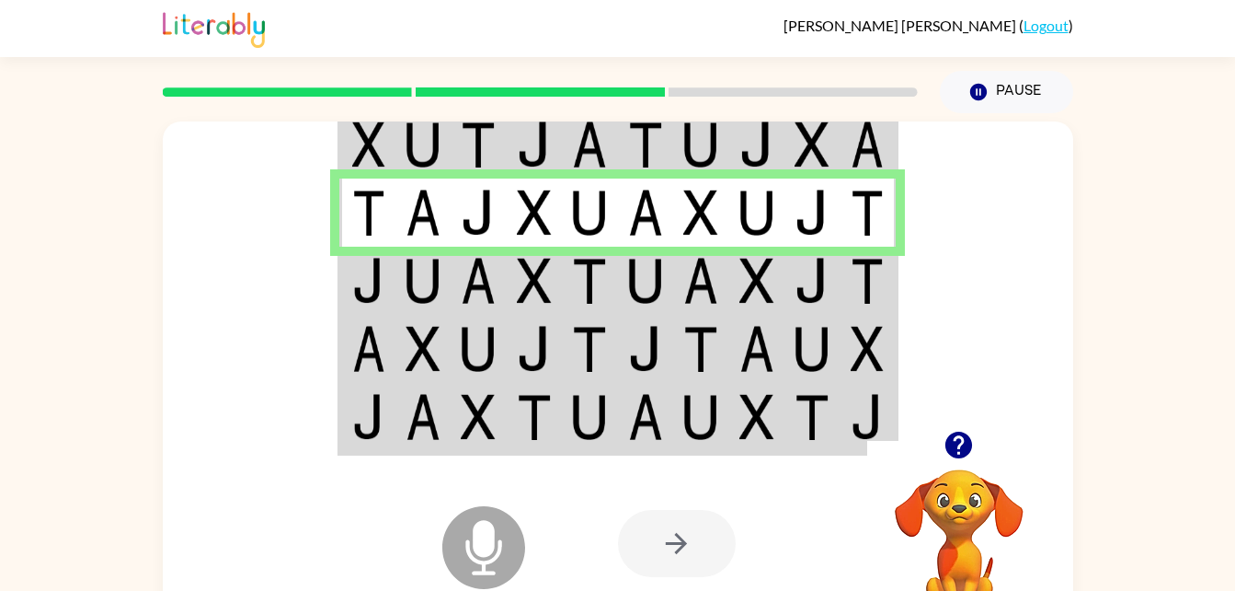
click at [449, 309] on td at bounding box center [424, 281] width 56 height 68
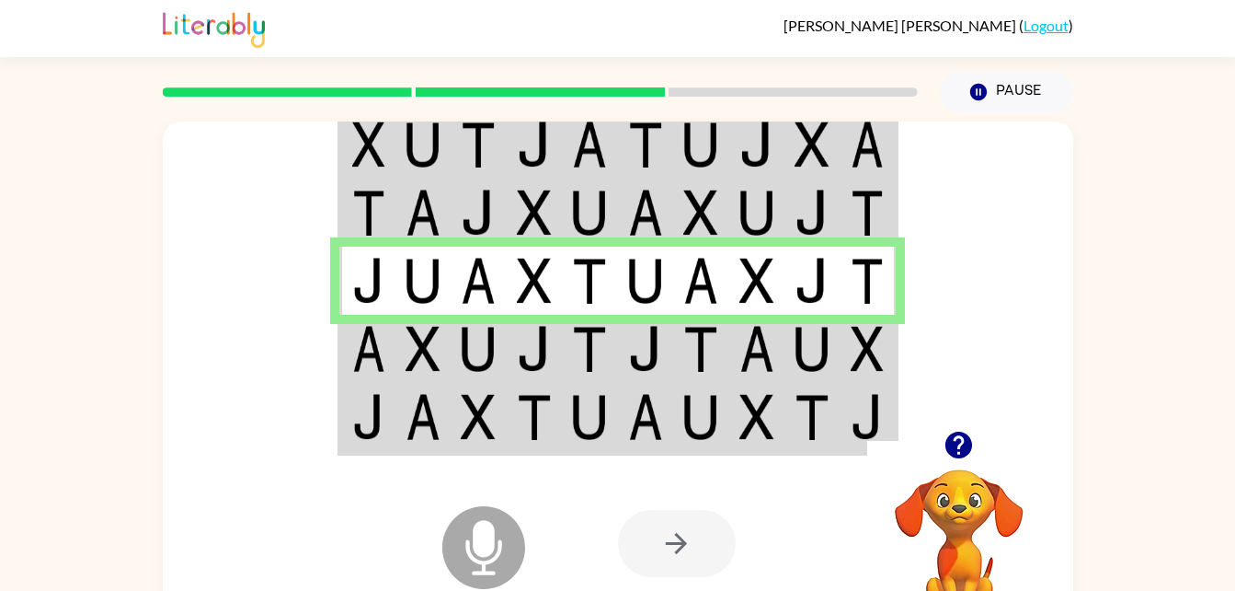
click at [418, 332] on img at bounding box center [423, 349] width 35 height 46
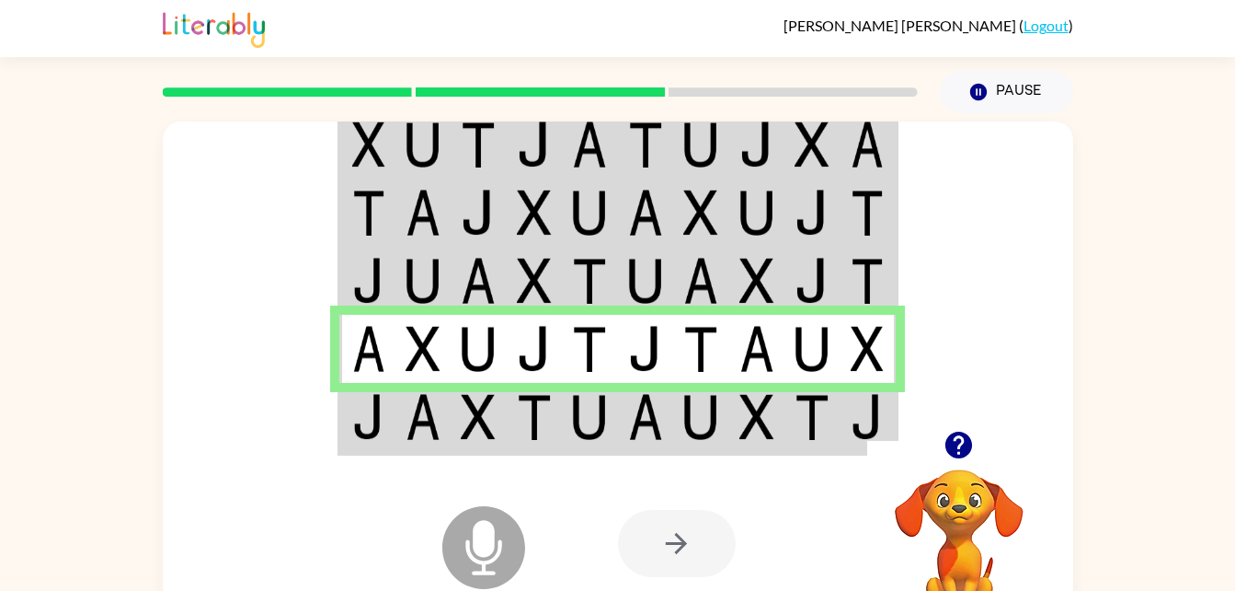
click at [444, 423] on td at bounding box center [424, 418] width 56 height 71
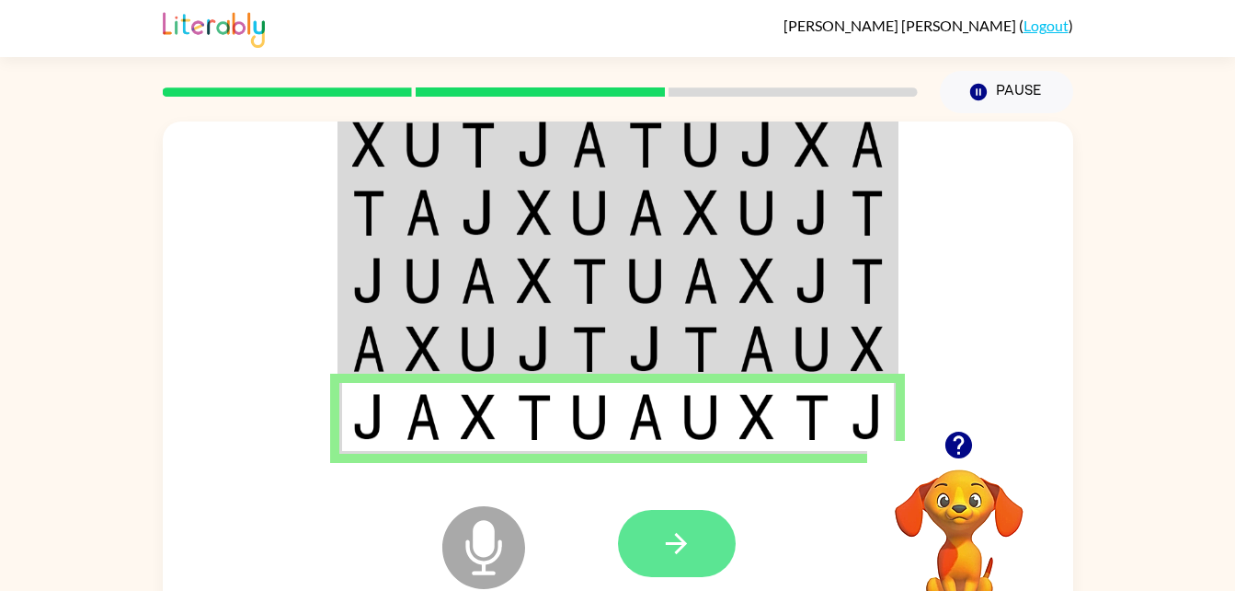
click at [661, 544] on icon "button" at bounding box center [677, 543] width 32 height 32
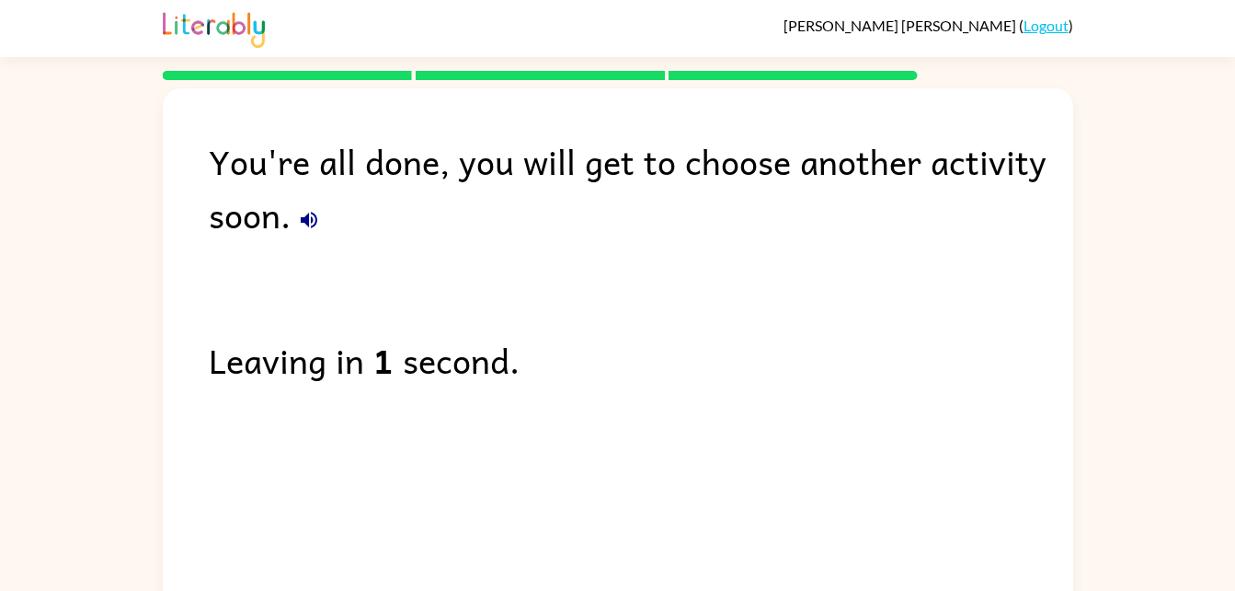
click at [325, 232] on div "You're all done, you will get to choose another activity soon." at bounding box center [641, 187] width 865 height 107
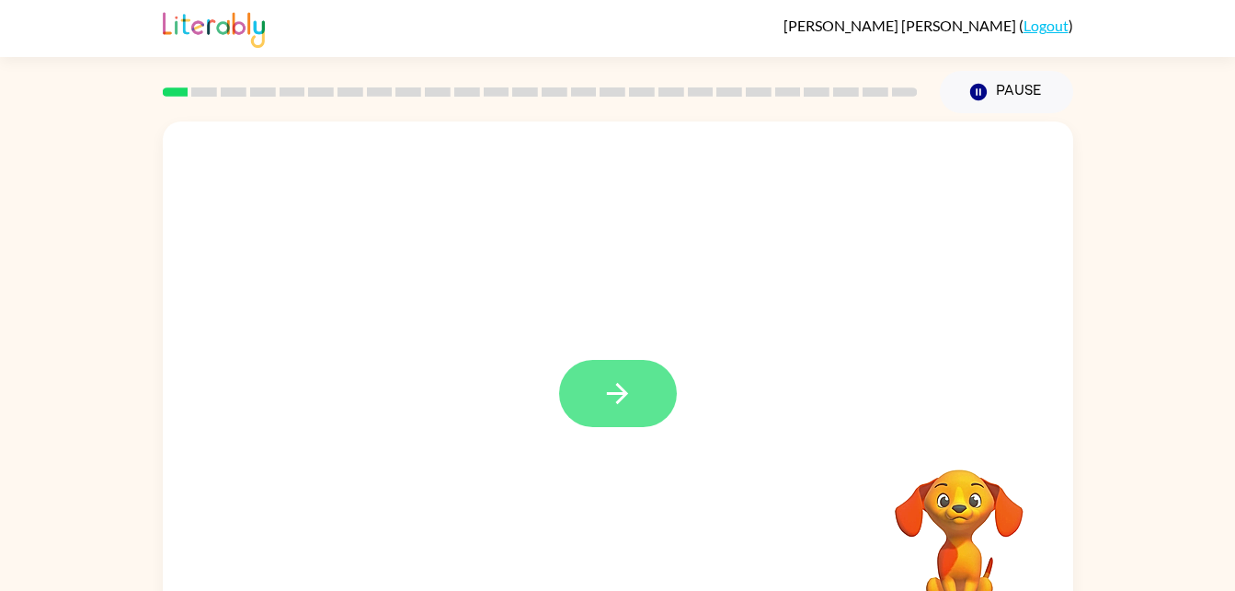
click at [571, 418] on button "button" at bounding box center [618, 393] width 118 height 67
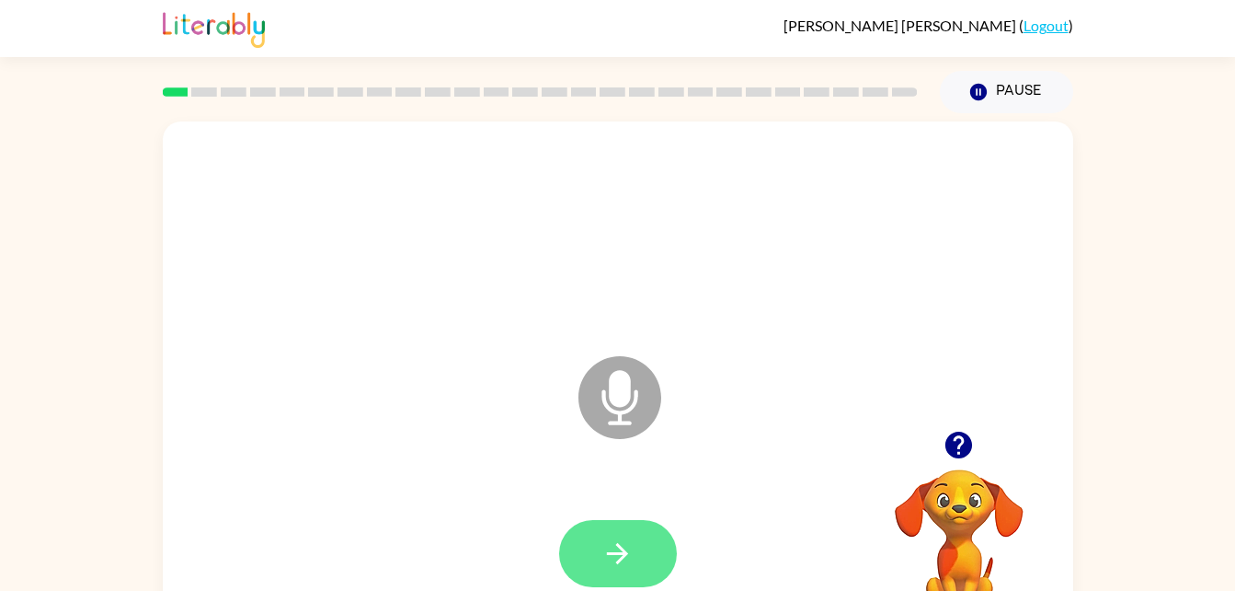
click at [573, 549] on button "button" at bounding box center [618, 553] width 118 height 67
click at [605, 544] on icon "button" at bounding box center [618, 553] width 32 height 32
click at [603, 539] on icon "button" at bounding box center [618, 553] width 32 height 32
click at [632, 549] on icon "button" at bounding box center [618, 553] width 32 height 32
click at [592, 542] on button "button" at bounding box center [618, 553] width 118 height 67
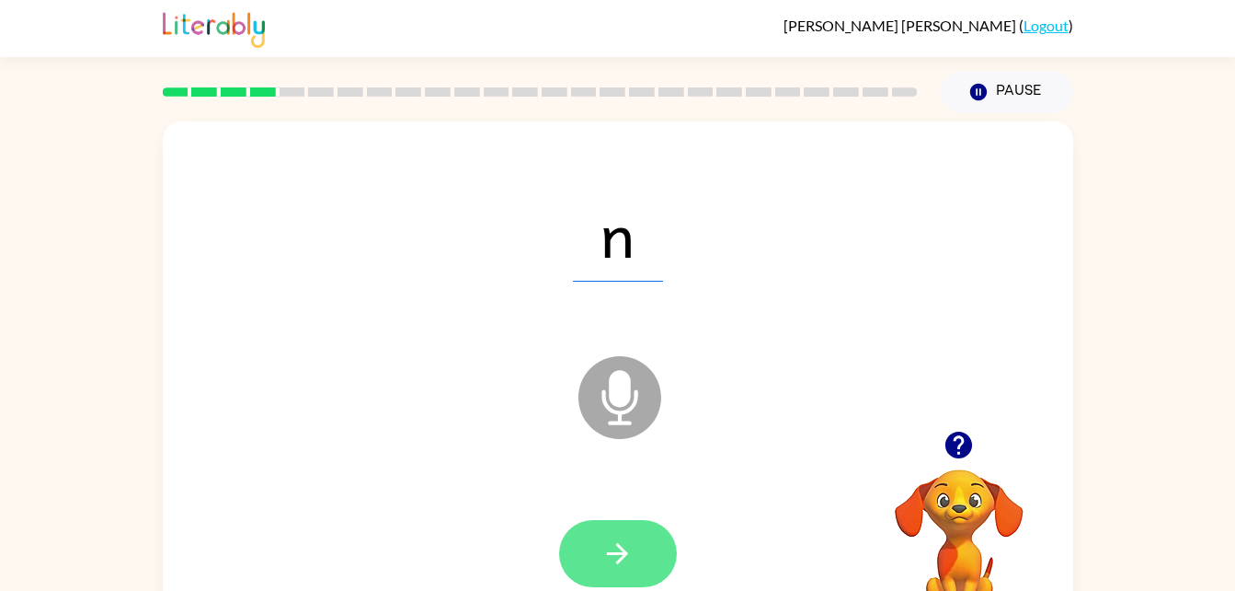
click at [591, 537] on button "button" at bounding box center [618, 553] width 118 height 67
click at [603, 567] on icon "button" at bounding box center [618, 553] width 32 height 32
click at [615, 554] on icon "button" at bounding box center [617, 553] width 21 height 21
click at [615, 534] on button "button" at bounding box center [618, 553] width 118 height 67
click at [596, 561] on button "button" at bounding box center [618, 553] width 118 height 67
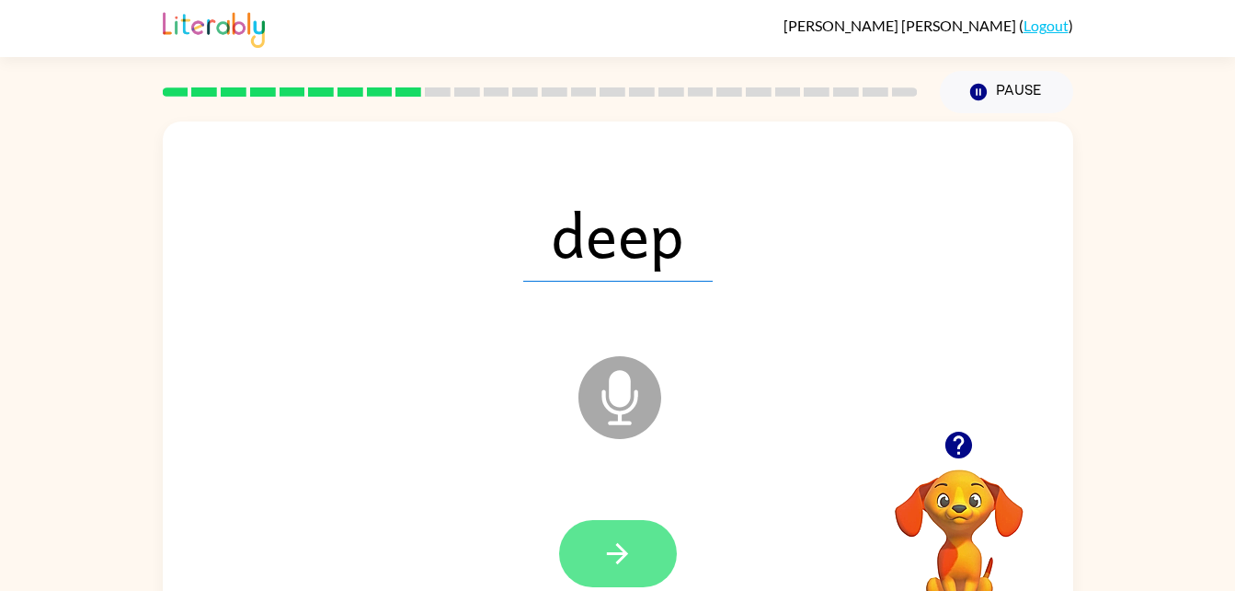
click at [597, 530] on button "button" at bounding box center [618, 553] width 118 height 67
click at [615, 532] on button "button" at bounding box center [618, 553] width 118 height 67
click at [613, 529] on button "button" at bounding box center [618, 553] width 118 height 67
click at [596, 556] on button "button" at bounding box center [618, 553] width 118 height 67
click at [619, 534] on button "button" at bounding box center [618, 553] width 118 height 67
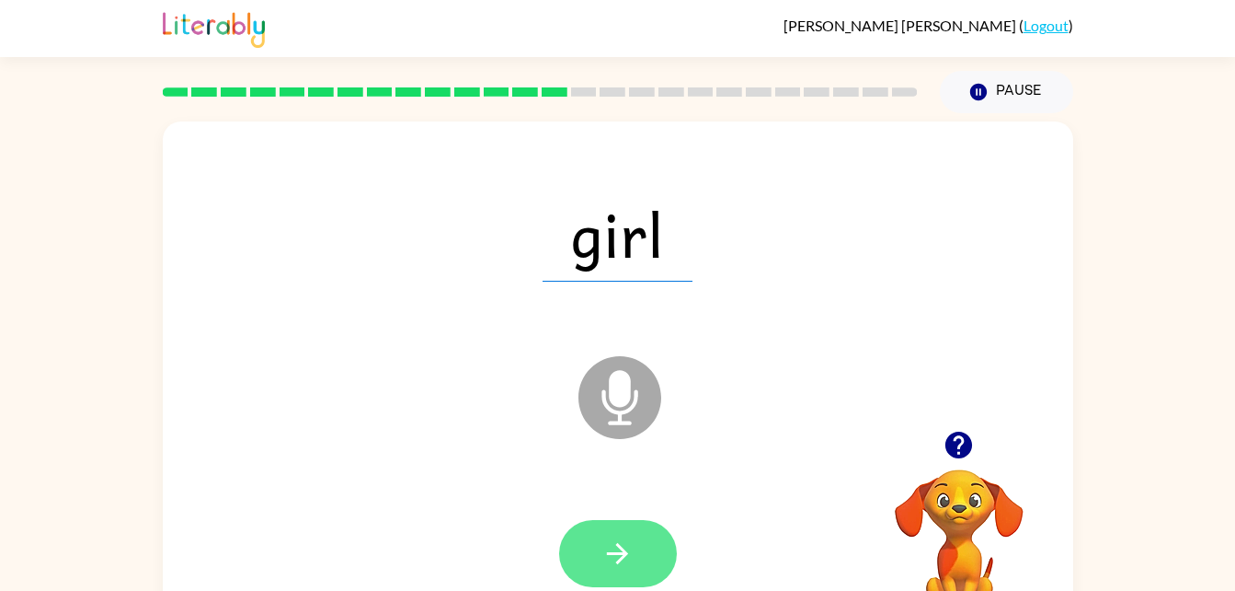
click at [580, 542] on button "button" at bounding box center [618, 553] width 118 height 67
click at [602, 582] on button "button" at bounding box center [618, 553] width 118 height 67
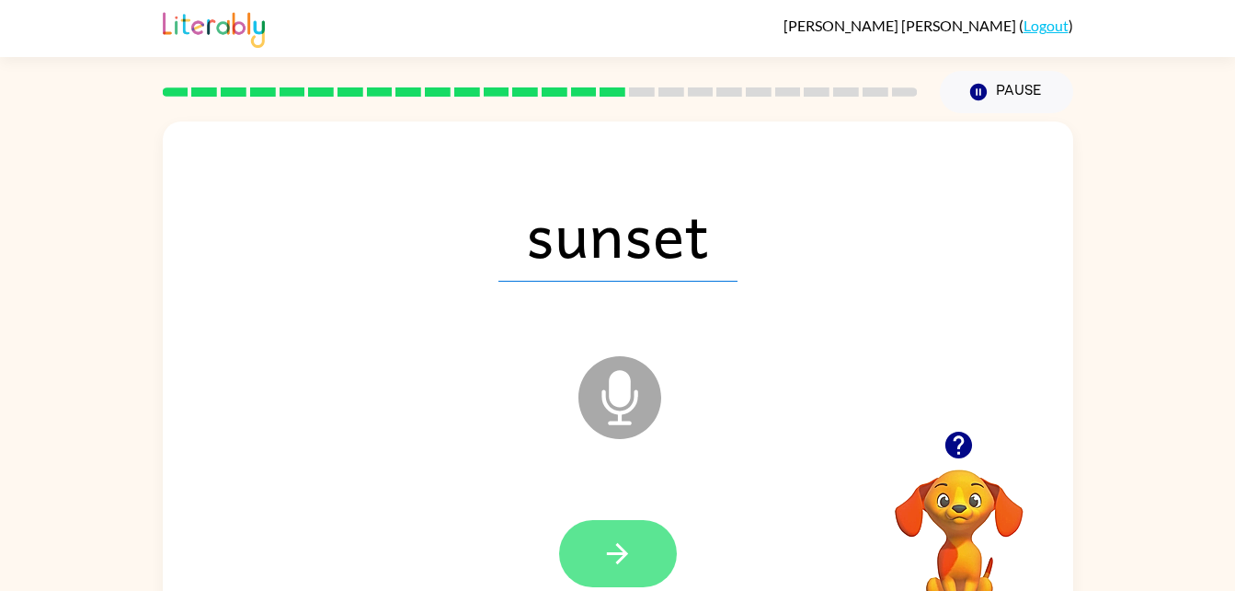
click at [634, 558] on button "button" at bounding box center [618, 553] width 118 height 67
click at [619, 548] on icon "button" at bounding box center [618, 553] width 32 height 32
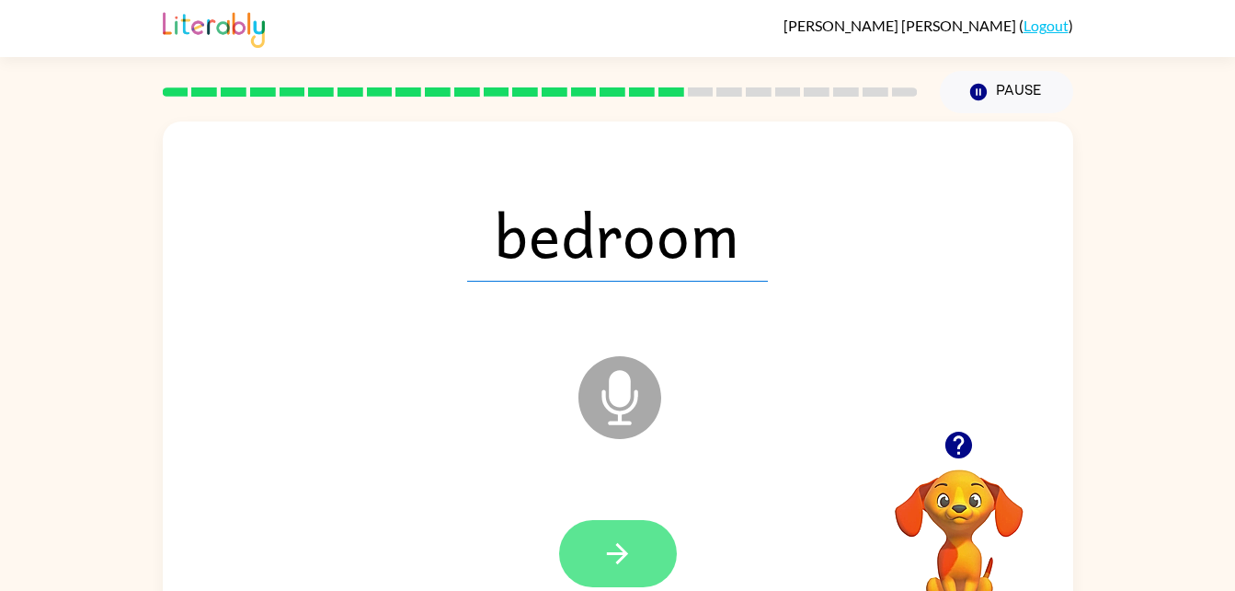
click at [639, 536] on button "button" at bounding box center [618, 553] width 118 height 67
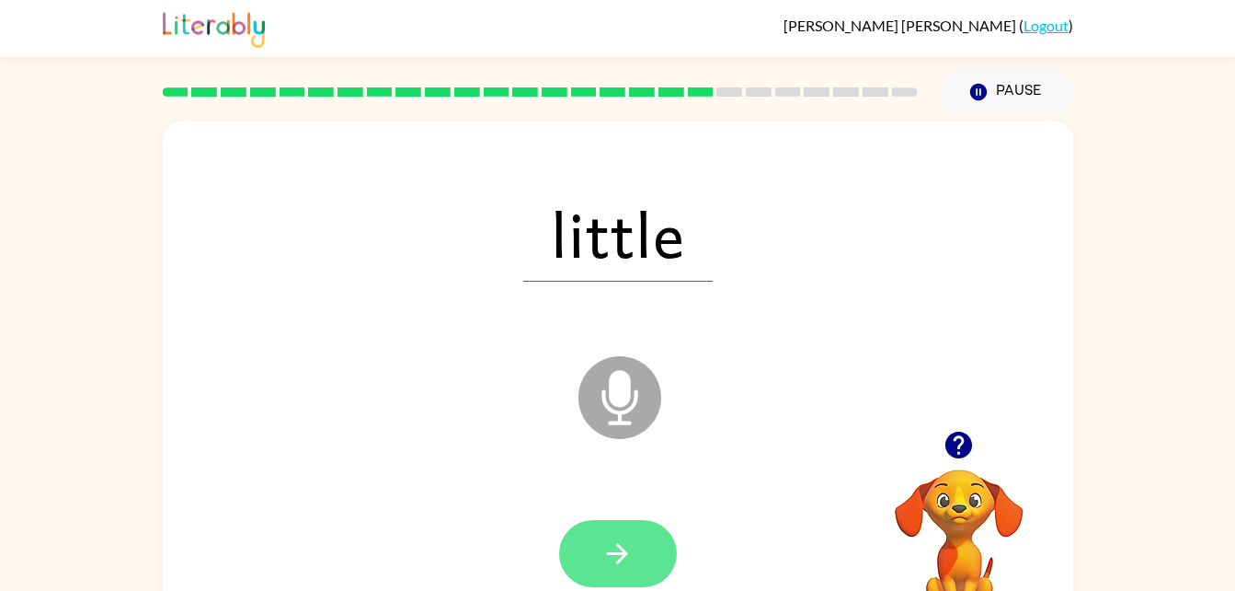
click at [607, 541] on icon "button" at bounding box center [618, 553] width 32 height 32
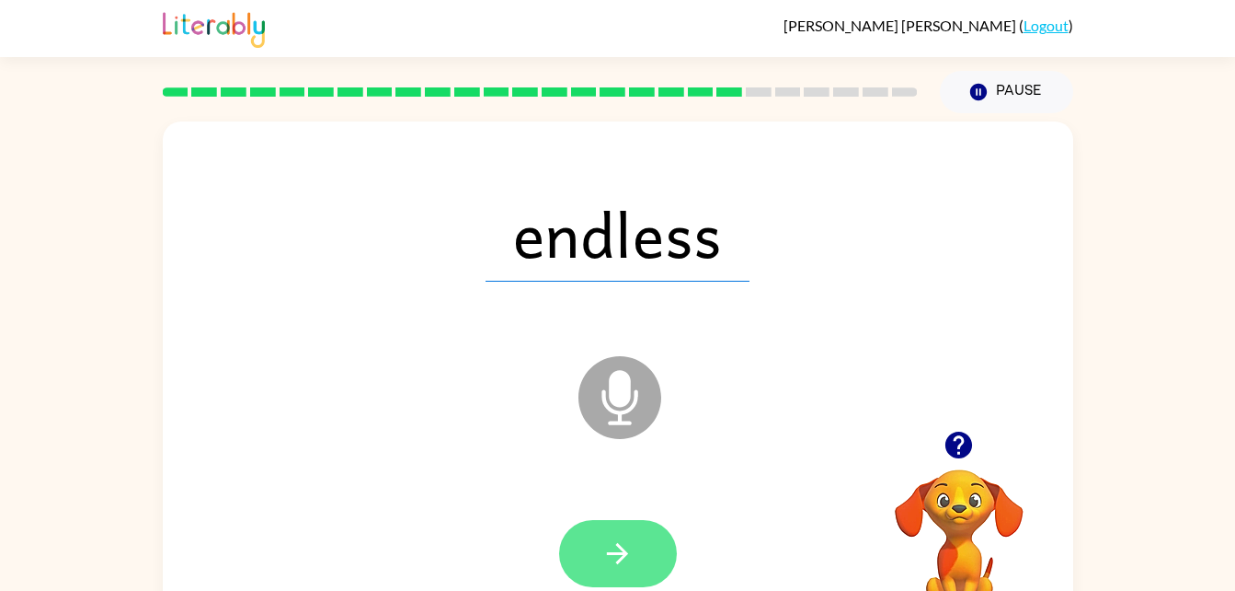
click at [603, 552] on icon "button" at bounding box center [618, 553] width 32 height 32
click at [609, 537] on icon "button" at bounding box center [618, 553] width 32 height 32
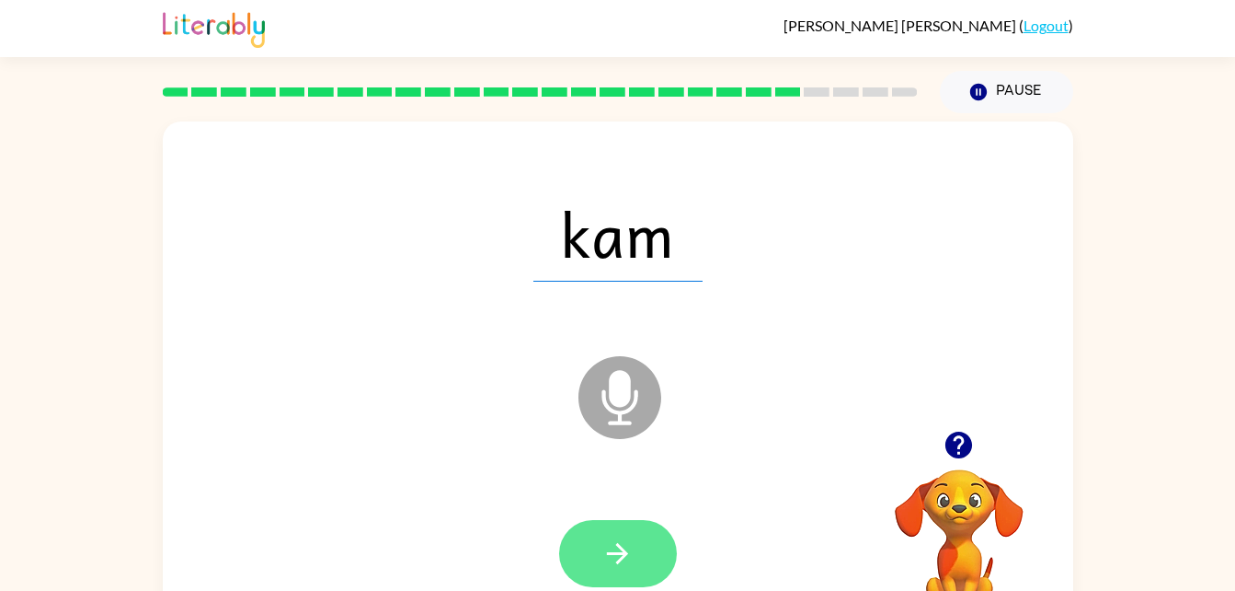
click at [639, 530] on button "button" at bounding box center [618, 553] width 118 height 67
click at [609, 537] on icon "button" at bounding box center [618, 553] width 32 height 32
click at [616, 520] on button "button" at bounding box center [618, 553] width 118 height 67
click at [609, 549] on icon "button" at bounding box center [618, 553] width 32 height 32
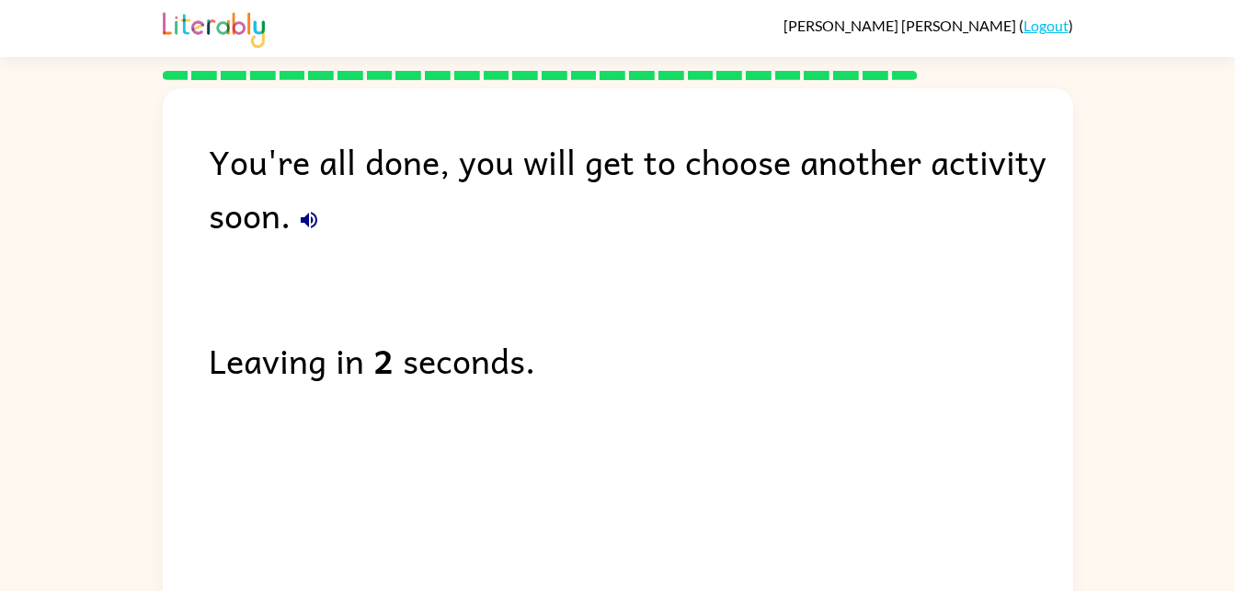
click at [304, 235] on button "button" at bounding box center [309, 219] width 37 height 37
